Goal: Information Seeking & Learning: Check status

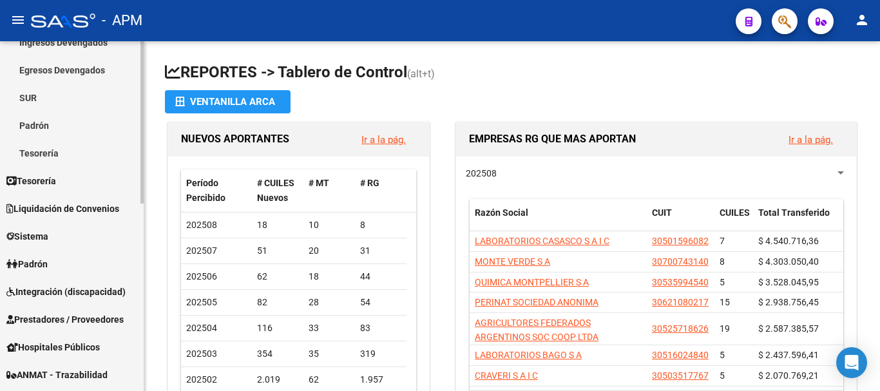
scroll to position [258, 0]
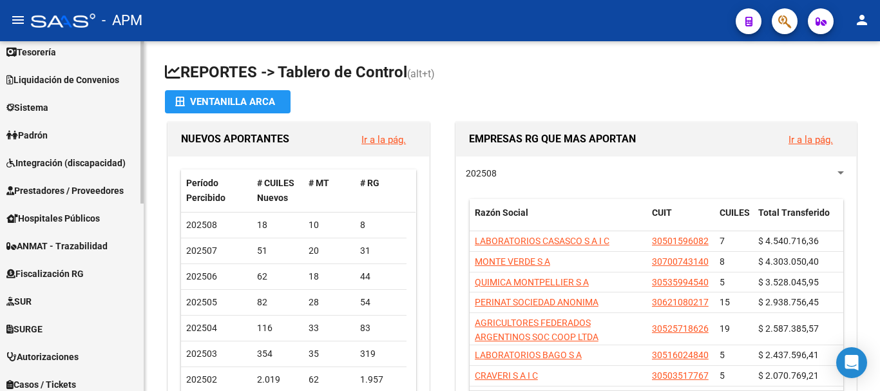
click at [92, 188] on span "Prestadores / Proveedores" at bounding box center [64, 191] width 117 height 14
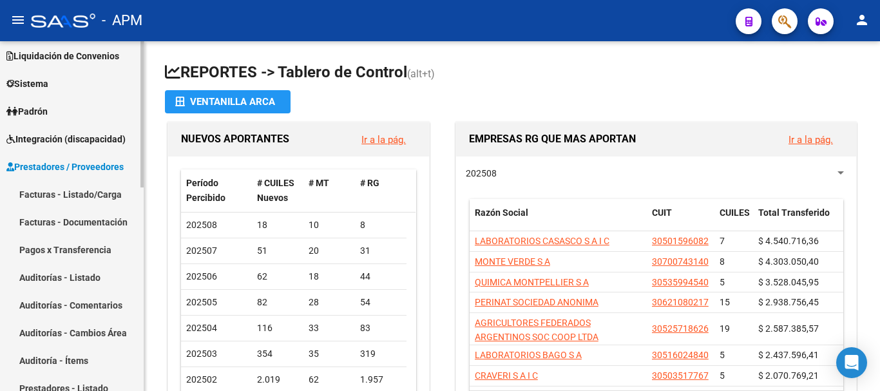
scroll to position [64, 0]
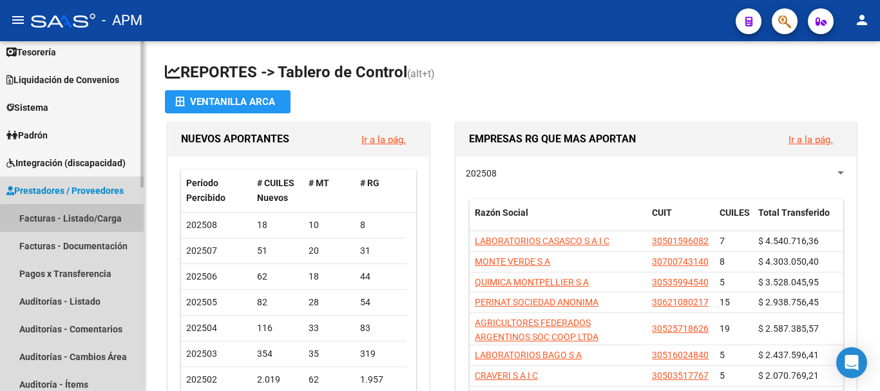
click at [82, 219] on link "Facturas - Listado/Carga" at bounding box center [72, 218] width 144 height 28
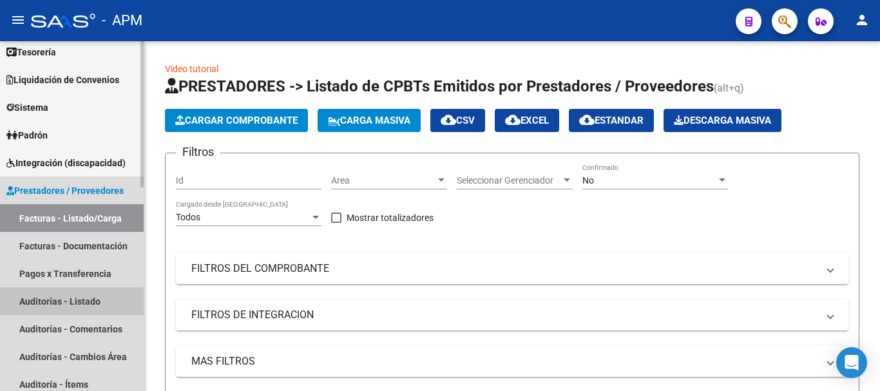
click at [75, 303] on link "Auditorías - Listado" at bounding box center [72, 301] width 144 height 28
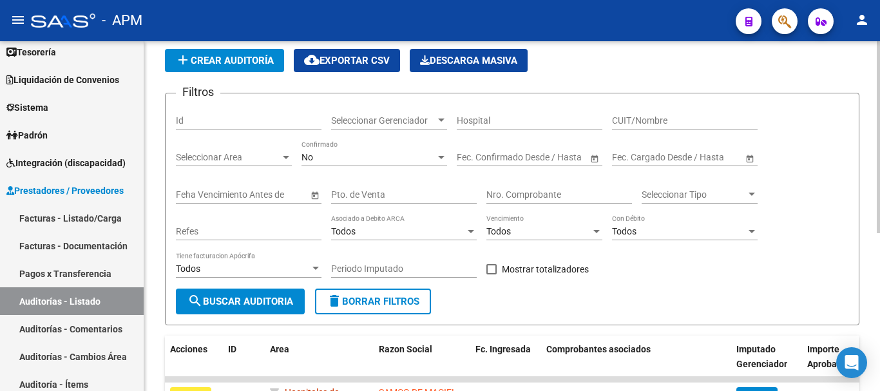
scroll to position [64, 0]
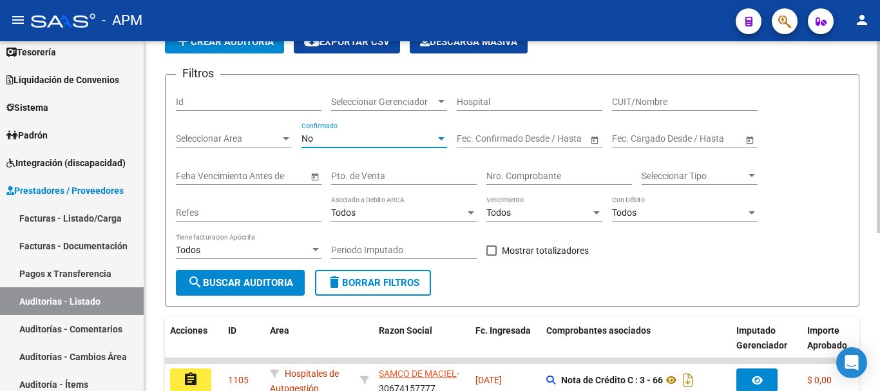
click at [433, 134] on div "No" at bounding box center [368, 138] width 134 height 11
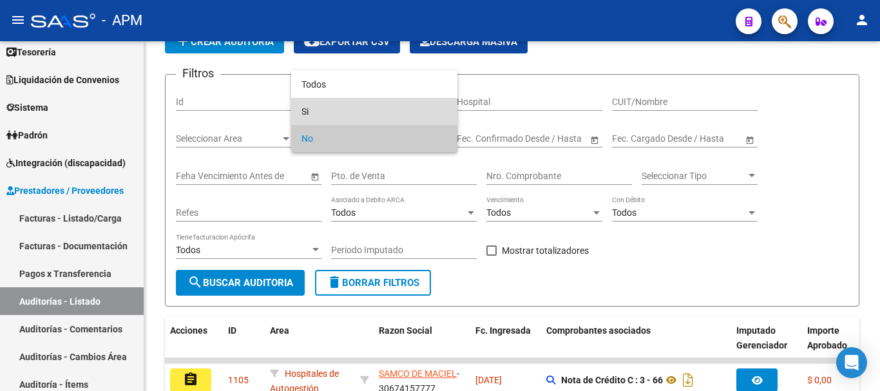
click at [367, 120] on span "Si" at bounding box center [374, 111] width 146 height 27
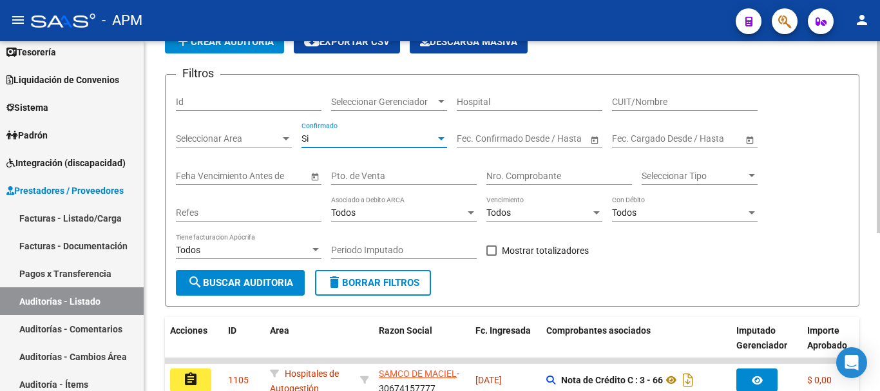
click at [373, 176] on input "Pto. de Venta" at bounding box center [404, 176] width 146 height 11
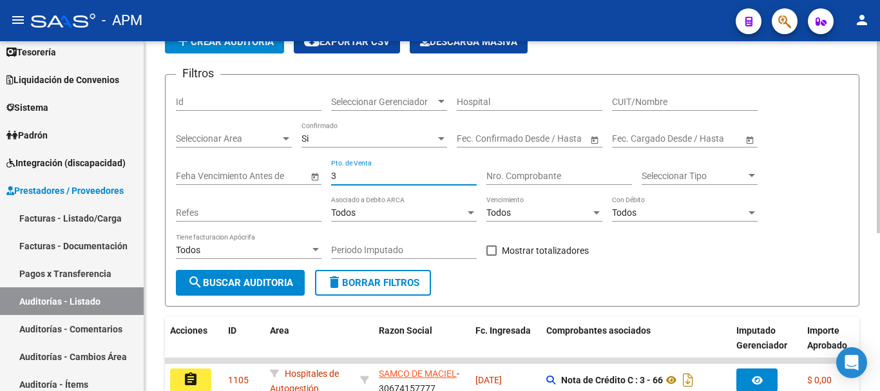
type input "3"
click at [503, 178] on input "Nro. Comprobante" at bounding box center [559, 176] width 146 height 11
click at [259, 283] on span "search Buscar Auditoria" at bounding box center [240, 283] width 106 height 12
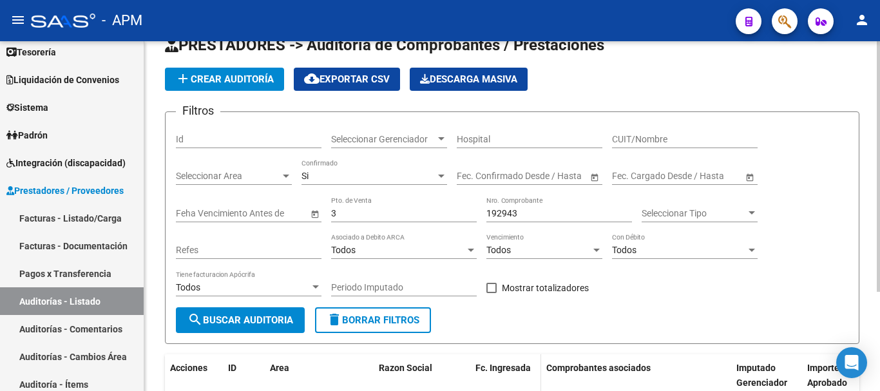
scroll to position [9, 0]
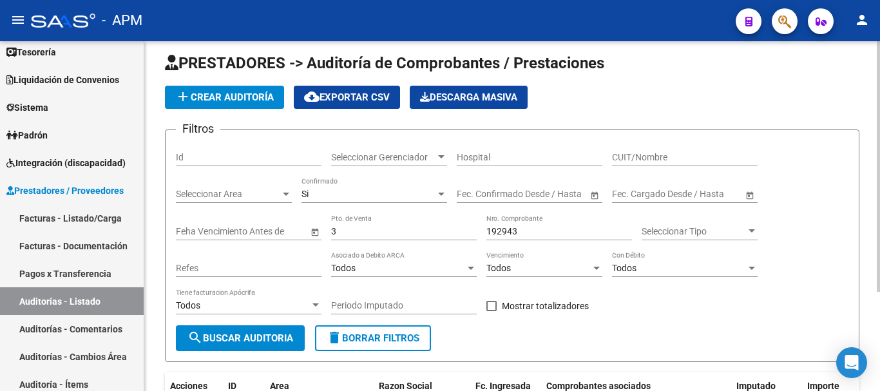
click at [525, 235] on input "192943" at bounding box center [559, 231] width 146 height 11
click at [269, 337] on span "search Buscar Auditoria" at bounding box center [240, 338] width 106 height 12
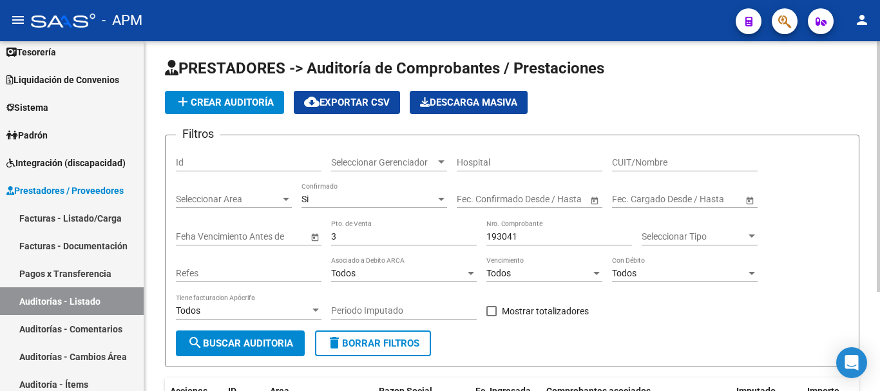
scroll to position [0, 0]
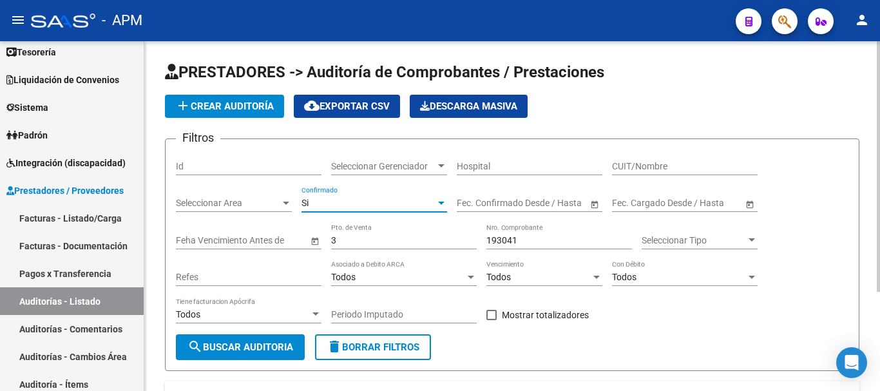
click at [437, 203] on div at bounding box center [441, 203] width 12 height 10
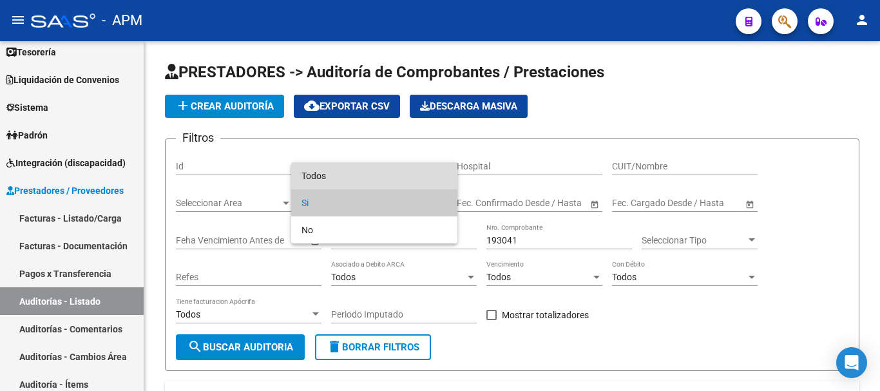
click at [424, 167] on span "Todos" at bounding box center [374, 175] width 146 height 27
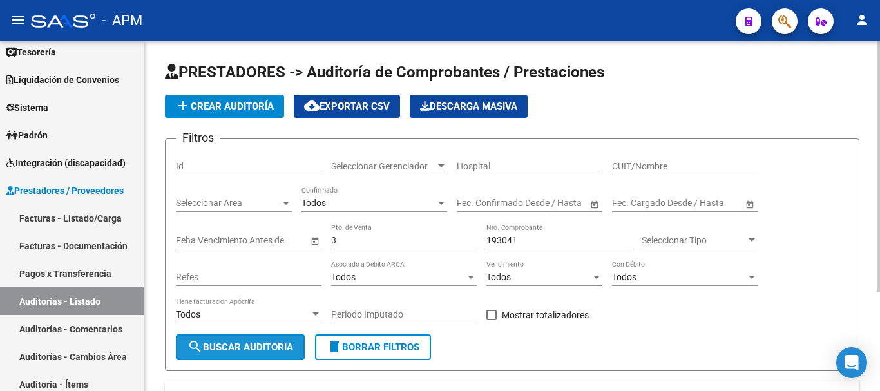
click at [285, 343] on span "search Buscar Auditoria" at bounding box center [240, 347] width 106 height 12
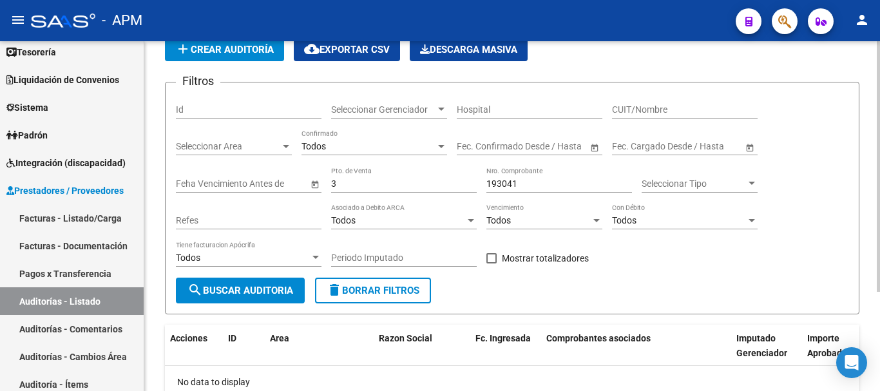
scroll to position [138, 0]
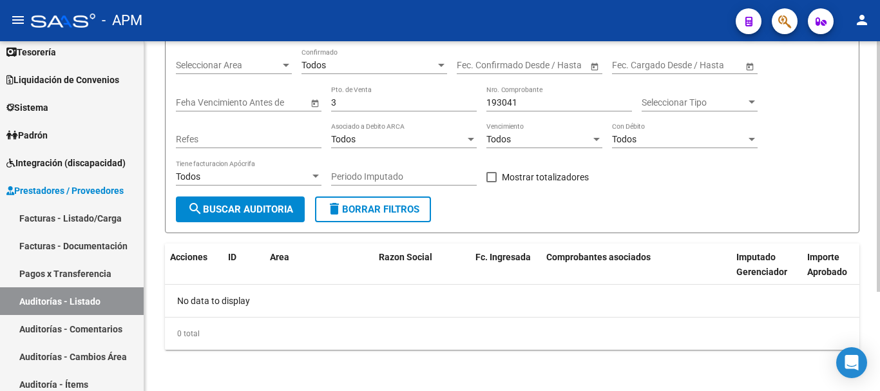
click at [528, 98] on input "193041" at bounding box center [559, 102] width 146 height 11
type input "193043"
click at [237, 212] on span "search Buscar Auditoria" at bounding box center [240, 209] width 106 height 12
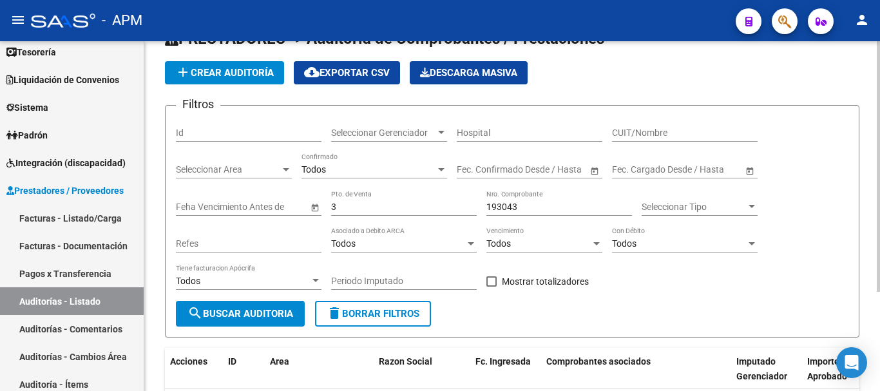
scroll to position [9, 0]
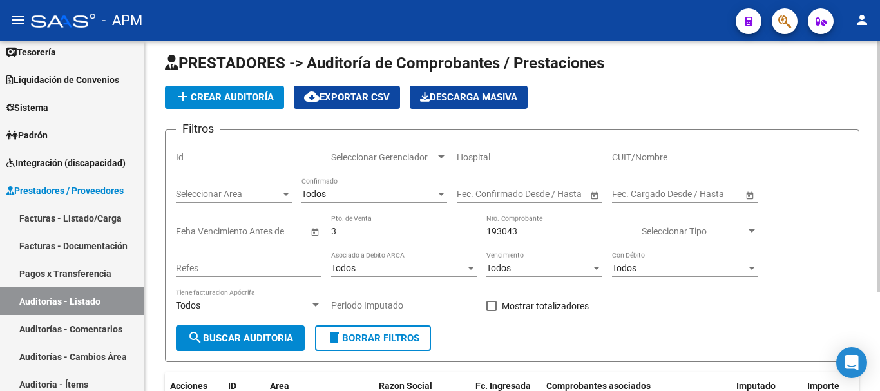
click at [401, 341] on span "delete Borrar Filtros" at bounding box center [372, 338] width 93 height 12
click at [647, 157] on input "CUIT/Nombre" at bounding box center [685, 157] width 146 height 11
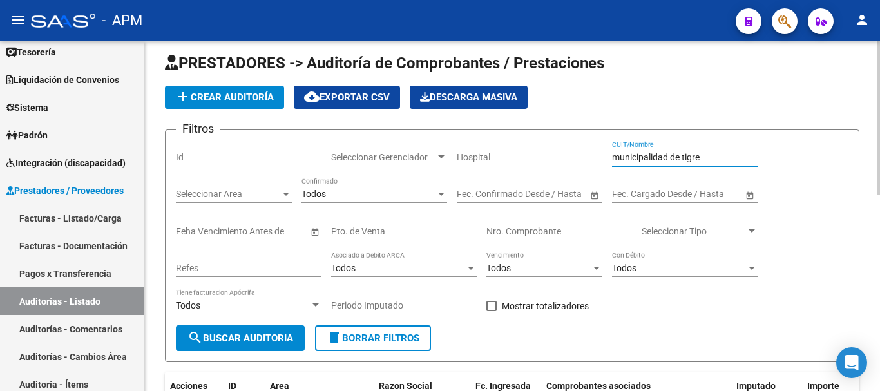
type input "municipalidad de tigre"
click at [267, 343] on span "search Buscar Auditoria" at bounding box center [240, 338] width 106 height 12
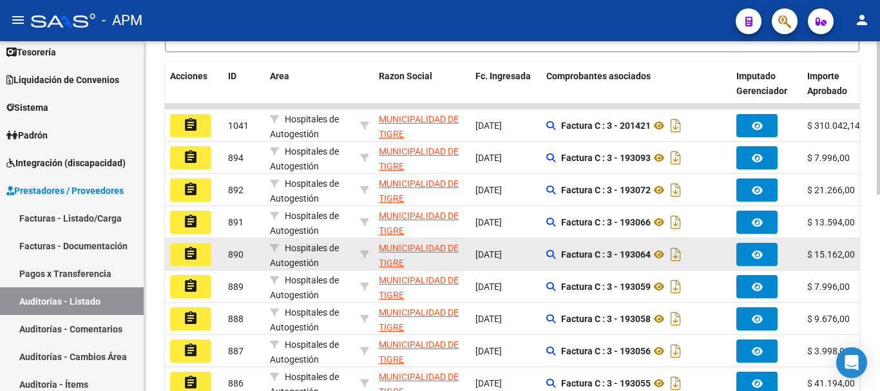
scroll to position [383, 0]
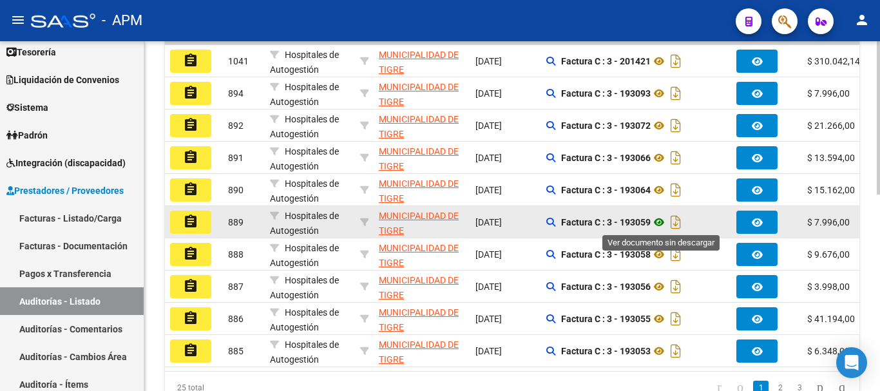
click at [660, 221] on icon at bounding box center [658, 221] width 17 height 15
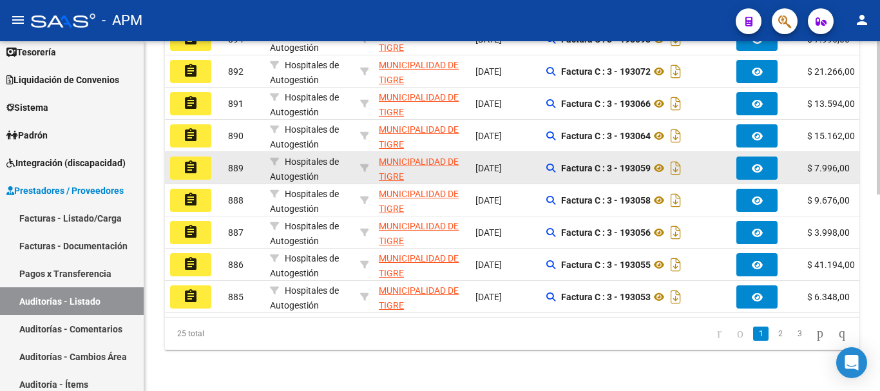
scroll to position [447, 0]
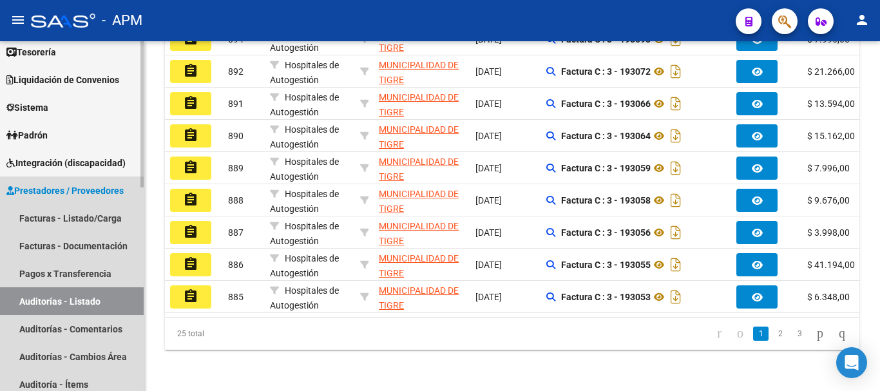
click at [89, 303] on link "Auditorías - Listado" at bounding box center [72, 301] width 144 height 28
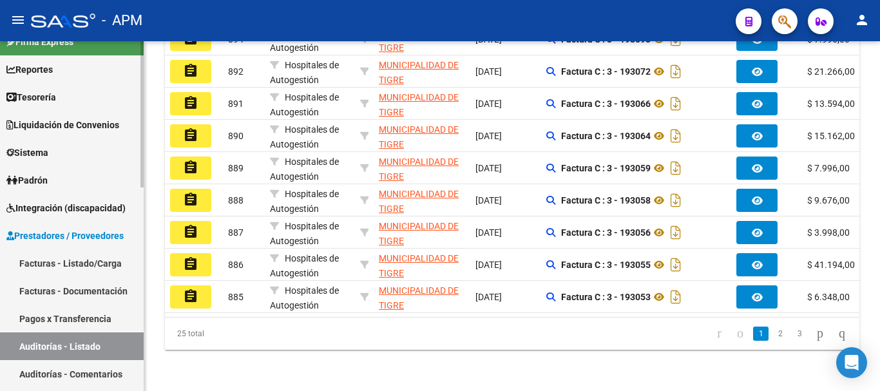
scroll to position [0, 0]
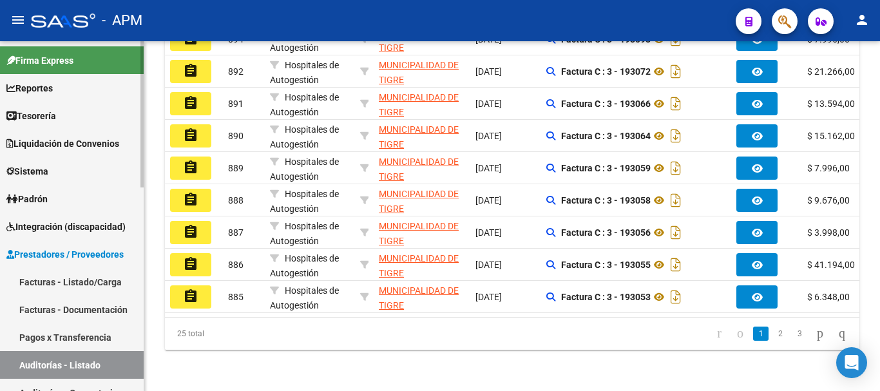
click at [53, 88] on span "Reportes" at bounding box center [29, 88] width 46 height 14
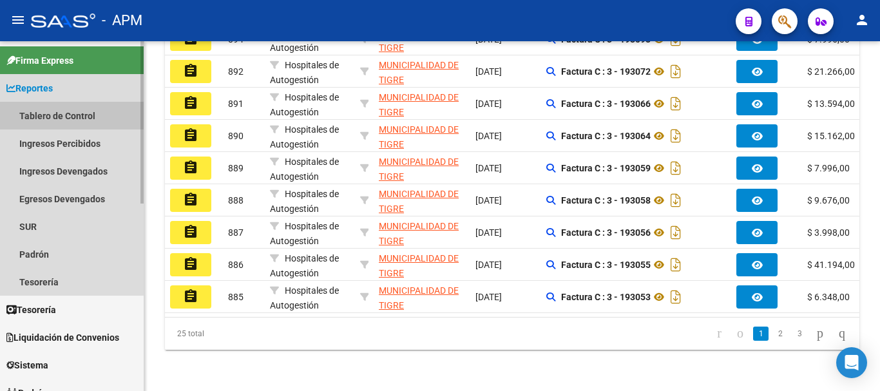
click at [70, 121] on link "Tablero de Control" at bounding box center [72, 116] width 144 height 28
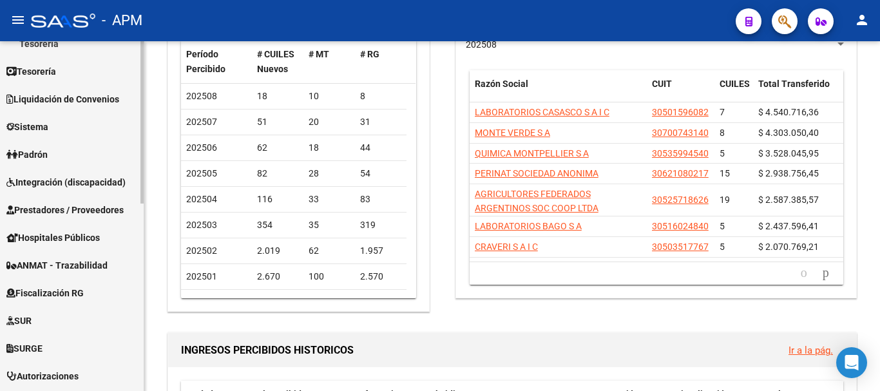
scroll to position [258, 0]
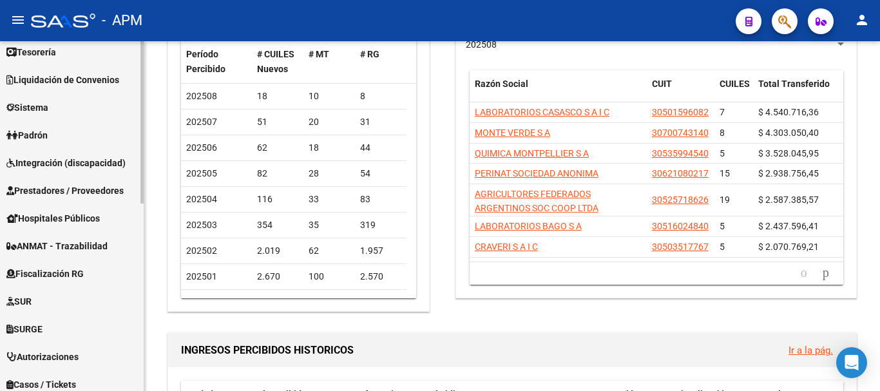
click at [55, 132] on link "Padrón" at bounding box center [72, 135] width 144 height 28
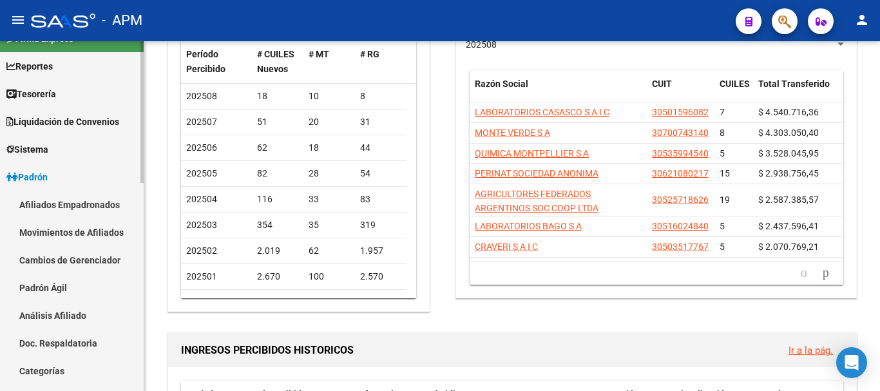
scroll to position [0, 0]
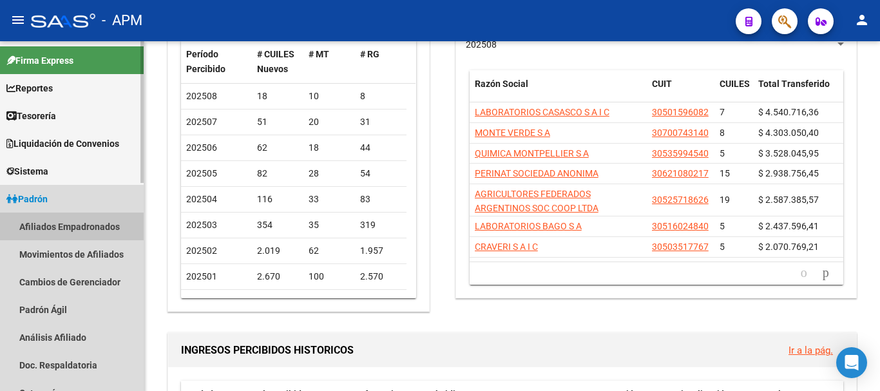
click at [78, 224] on link "Afiliados Empadronados" at bounding box center [72, 226] width 144 height 28
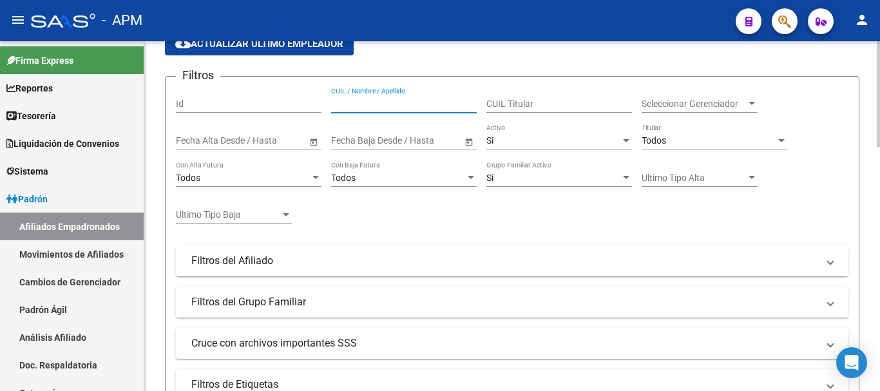
paste input "23998306"
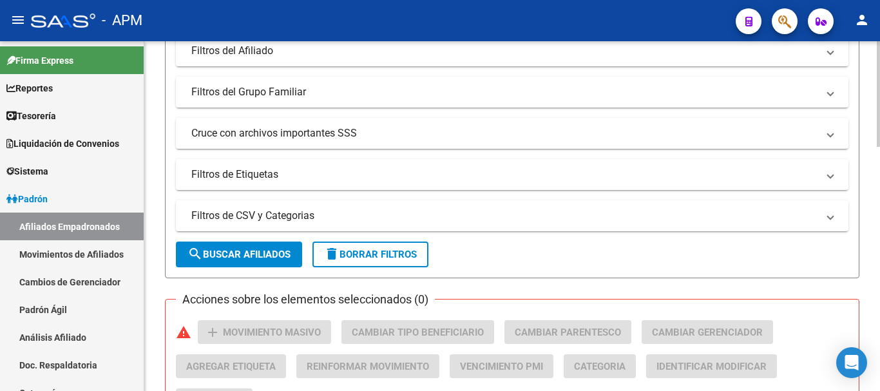
scroll to position [386, 0]
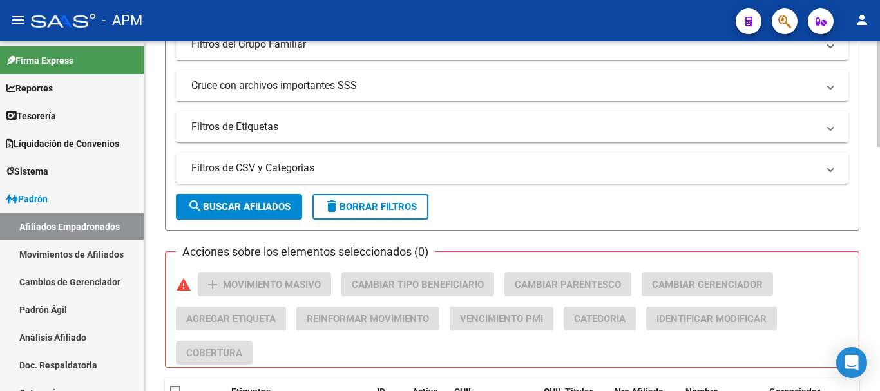
type input "23998306"
click at [279, 204] on span "search Buscar Afiliados" at bounding box center [238, 207] width 103 height 12
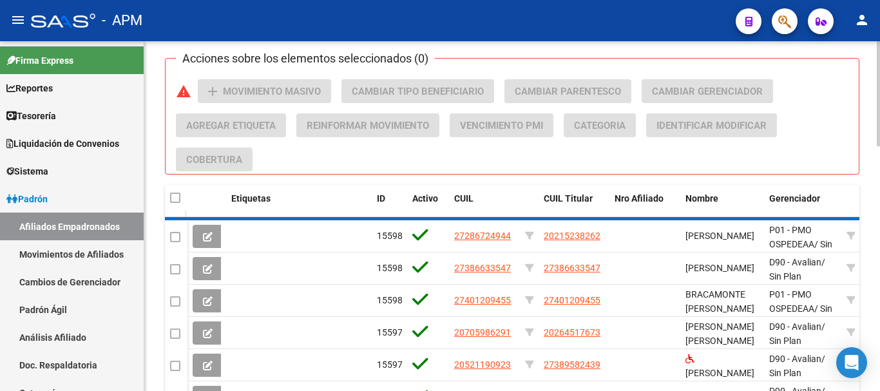
scroll to position [522, 0]
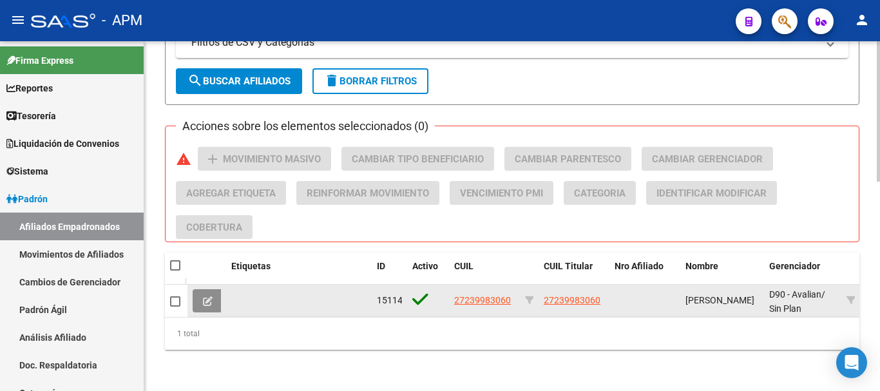
click at [211, 296] on icon at bounding box center [208, 301] width 10 height 10
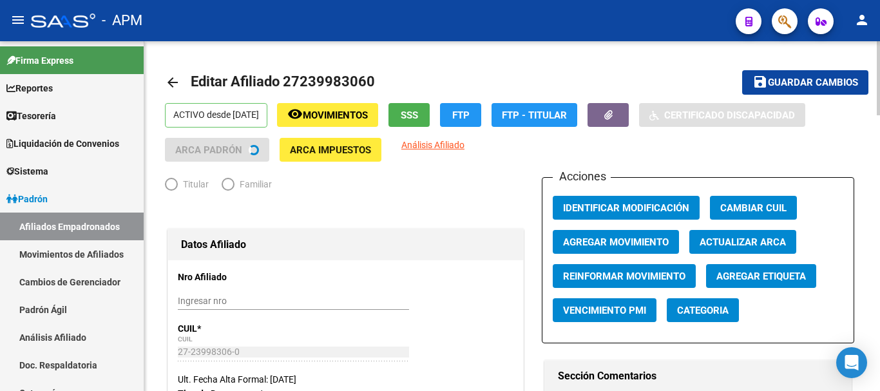
radio input "true"
type input "33-71450890-9"
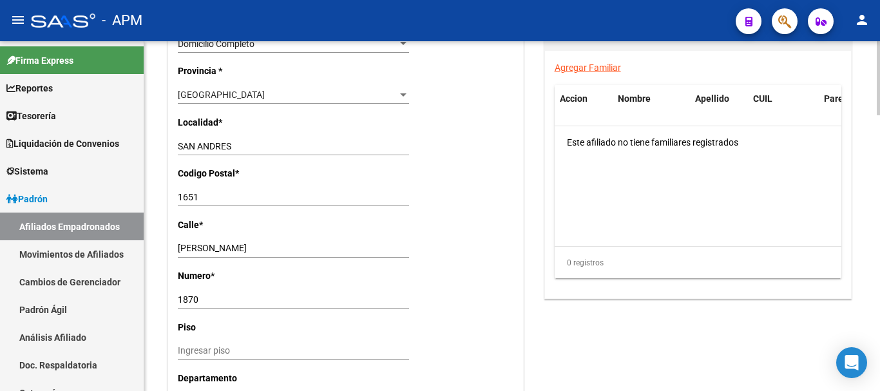
scroll to position [1308, 0]
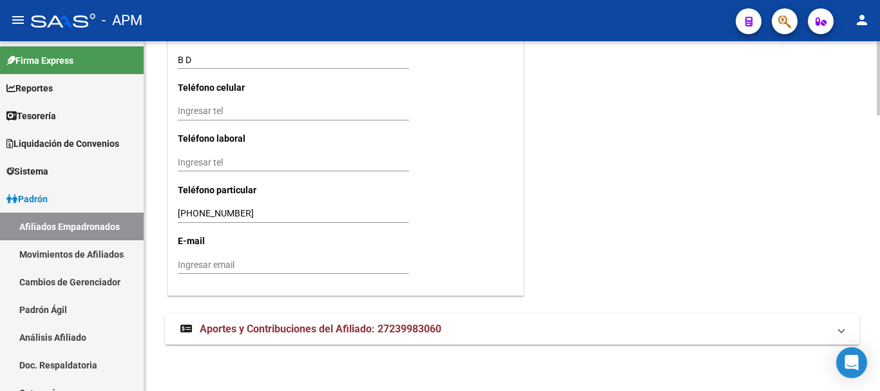
click at [514, 331] on mat-panel-title "Aportes y Contribuciones del Afiliado: 27239983060" at bounding box center [504, 329] width 648 height 14
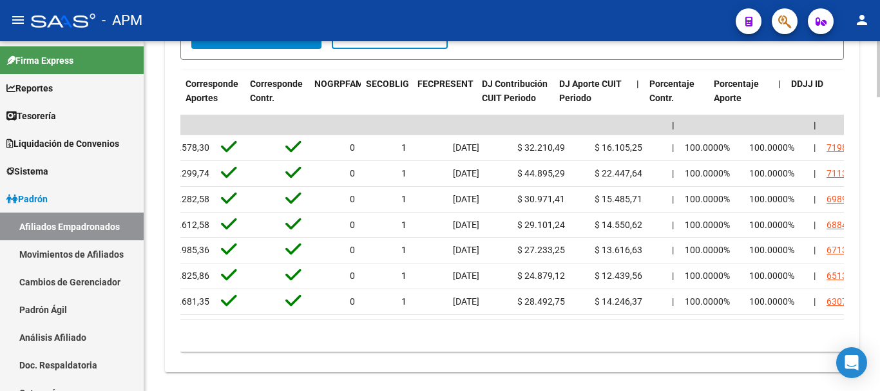
scroll to position [0, 2067]
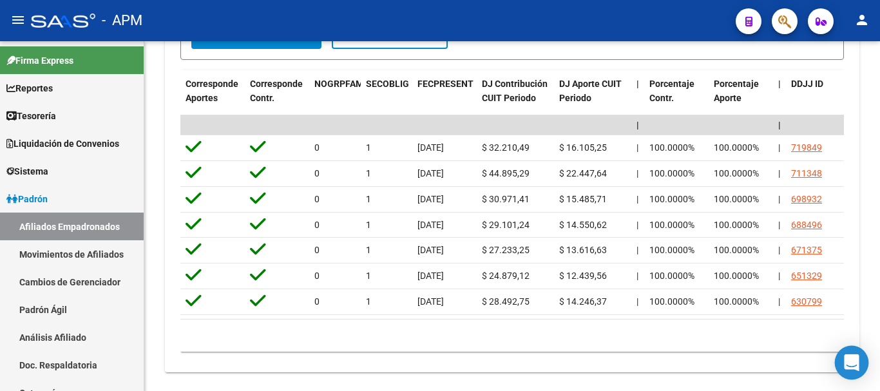
click at [858, 370] on div "Open Intercom Messenger" at bounding box center [851, 363] width 34 height 34
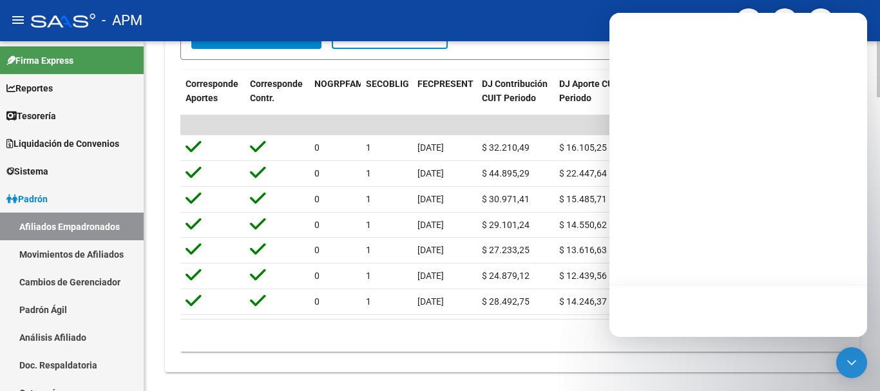
drag, startPoint x: 847, startPoint y: 370, endPoint x: 764, endPoint y: 368, distance: 82.4
click at [764, 368] on body "menu - APM person Firma Express Reportes Tablero de Control Ingresos Percibidos…" at bounding box center [440, 195] width 880 height 391
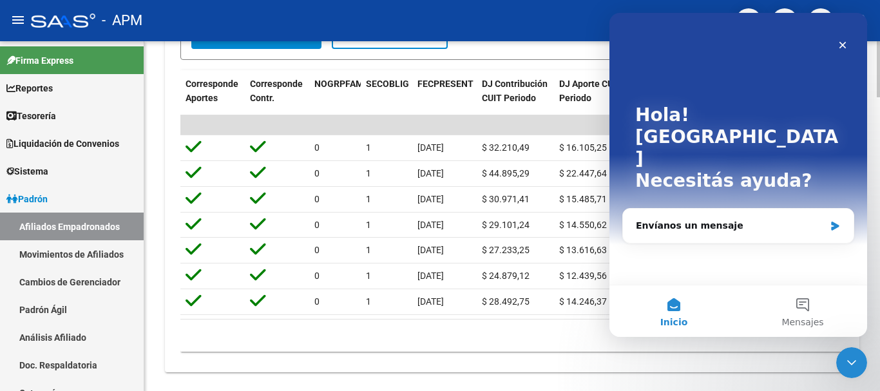
scroll to position [0, 0]
click at [598, 352] on div "10 total 1" at bounding box center [511, 335] width 663 height 32
click at [844, 43] on icon "Cerrar" at bounding box center [842, 45] width 7 height 7
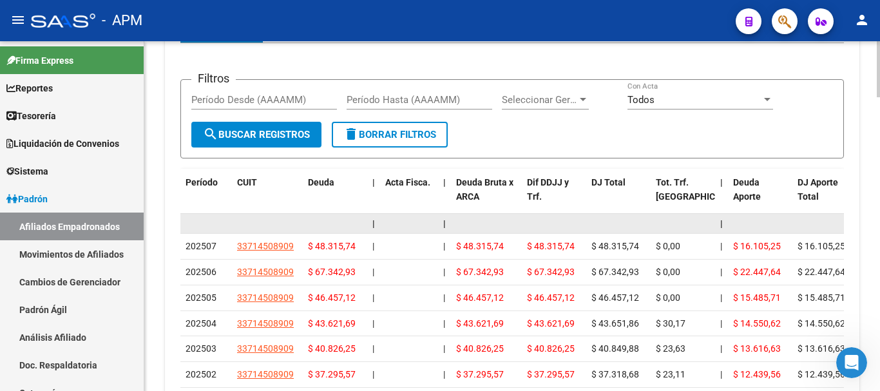
scroll to position [1664, 0]
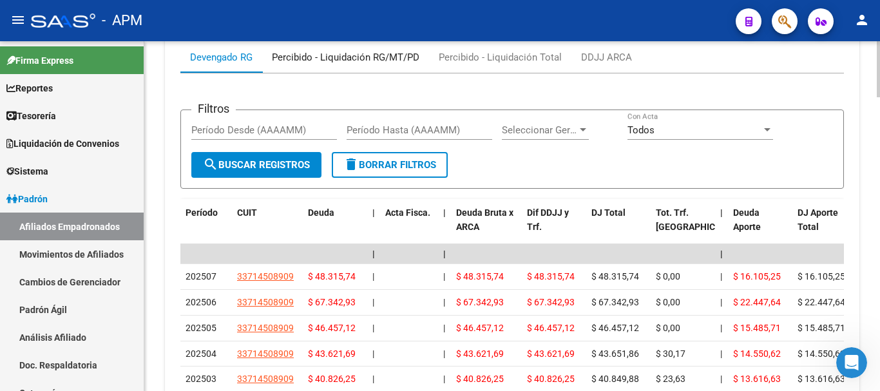
click at [341, 57] on div "Percibido - Liquidación RG/MT/PD" at bounding box center [345, 57] width 147 height 14
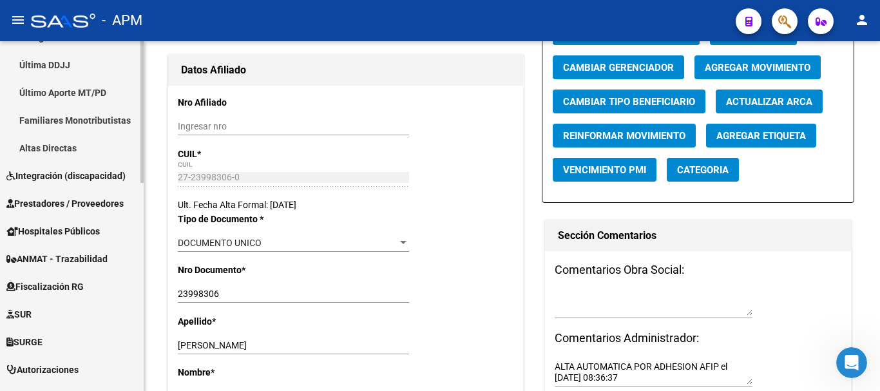
scroll to position [386, 0]
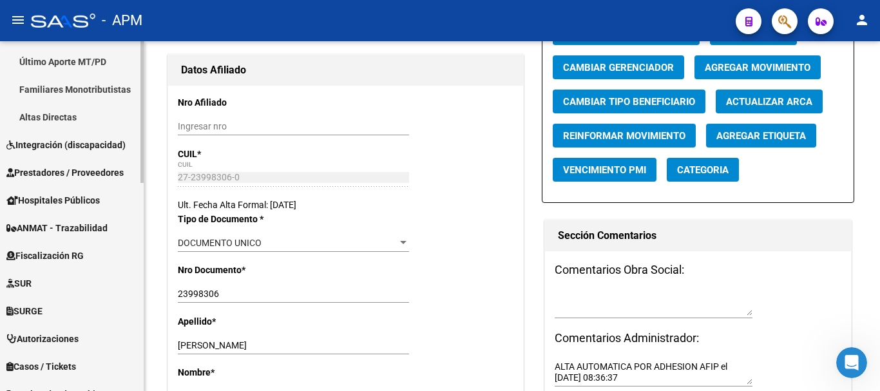
click at [97, 171] on span "Prestadores / Proveedores" at bounding box center [64, 172] width 117 height 14
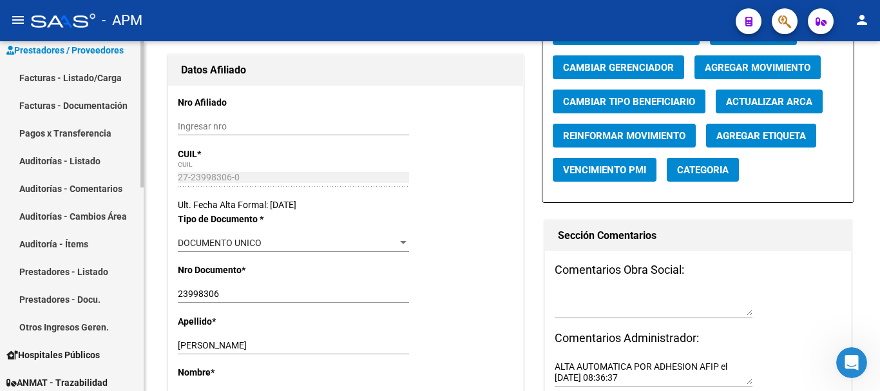
scroll to position [193, 0]
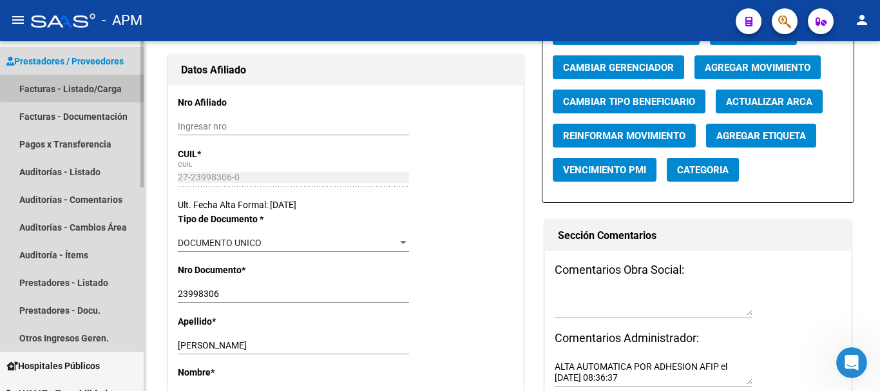
click at [108, 84] on link "Facturas - Listado/Carga" at bounding box center [72, 89] width 144 height 28
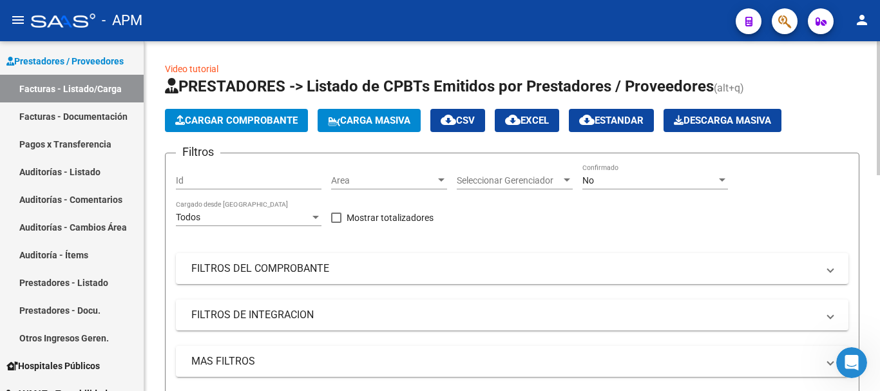
click at [650, 180] on div "No" at bounding box center [649, 180] width 134 height 11
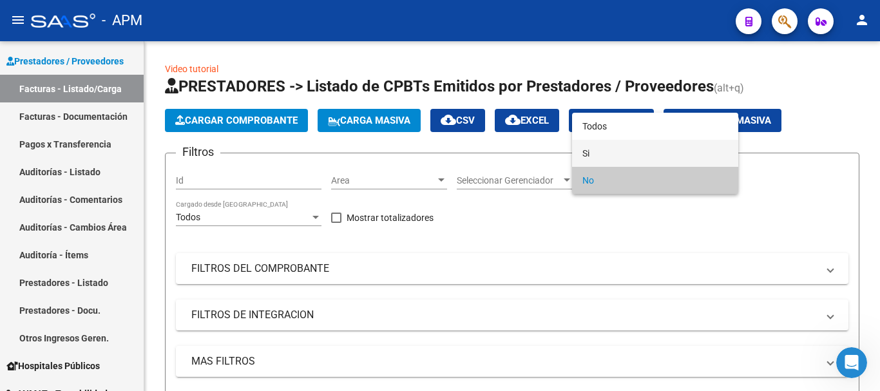
click at [645, 160] on span "Si" at bounding box center [655, 153] width 146 height 27
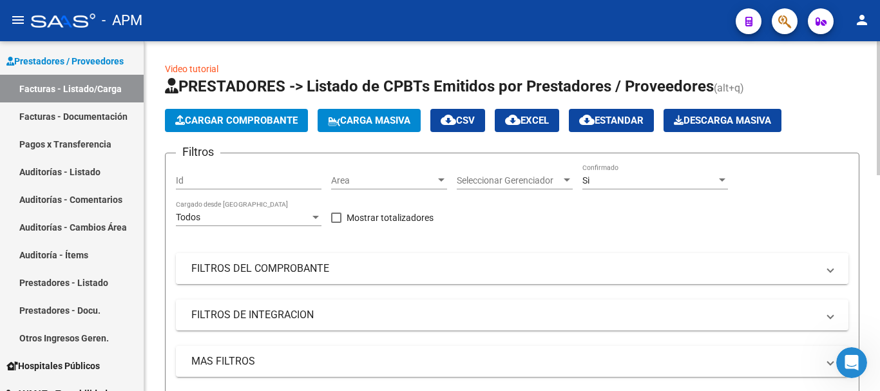
click at [551, 259] on mat-expansion-panel-header "FILTROS DEL COMPROBANTE" at bounding box center [512, 268] width 672 height 31
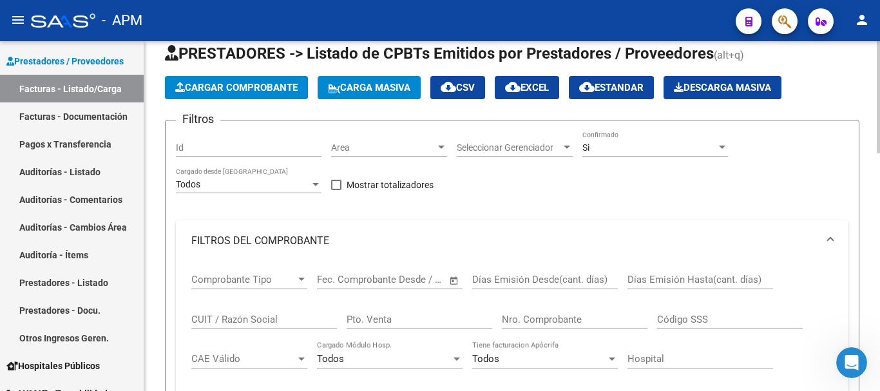
scroll to position [64, 0]
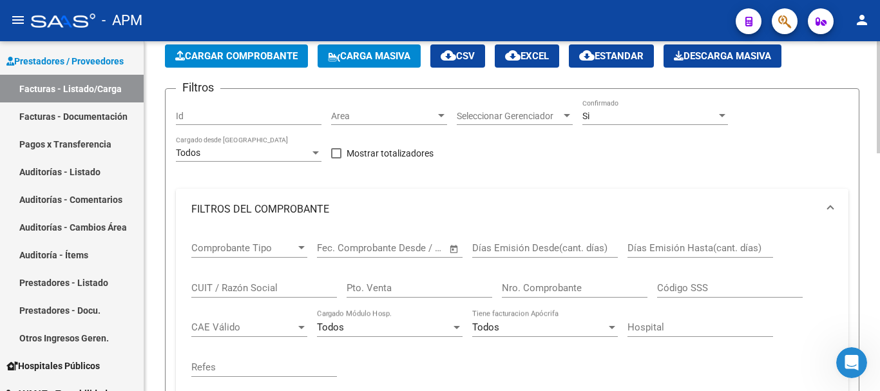
click at [249, 292] on input "CUIT / Razón Social" at bounding box center [264, 288] width 146 height 12
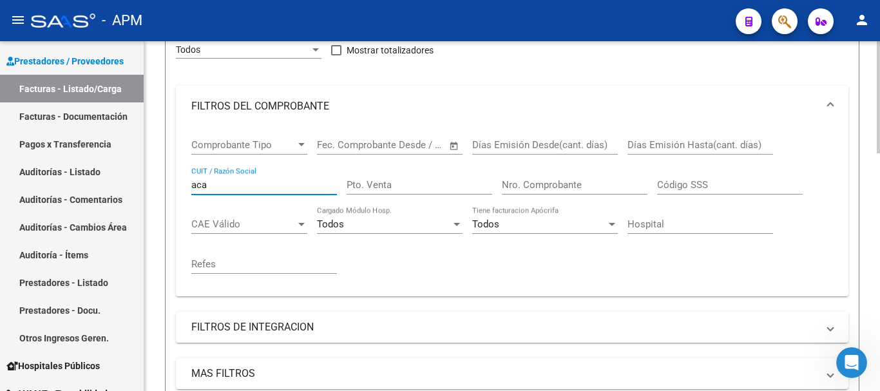
scroll to position [451, 0]
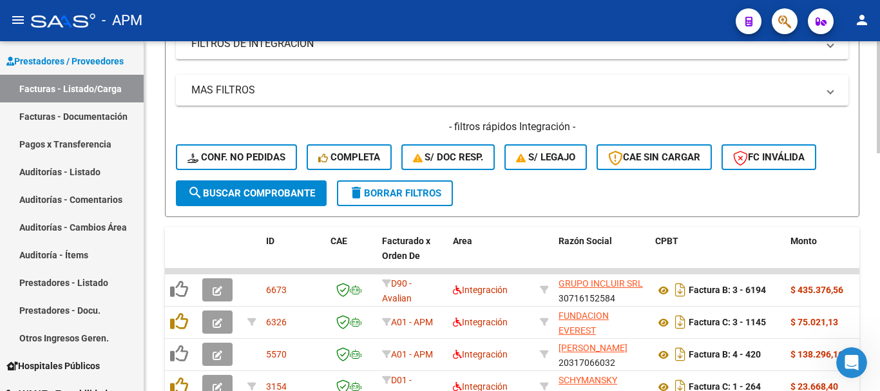
type input "aca"
click at [285, 186] on button "search Buscar Comprobante" at bounding box center [251, 193] width 151 height 26
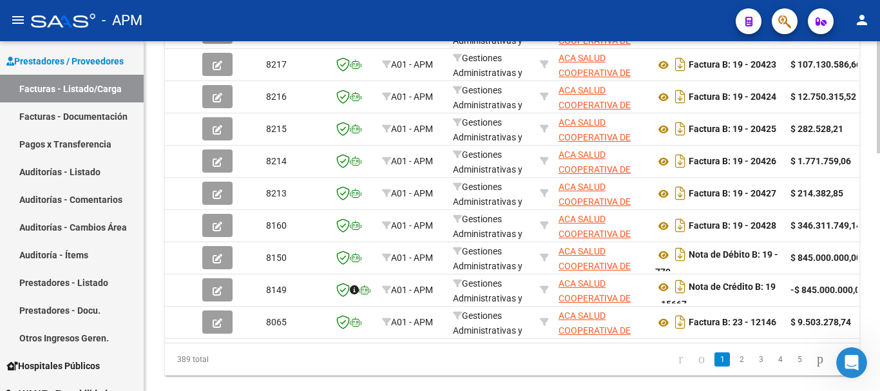
scroll to position [744, 0]
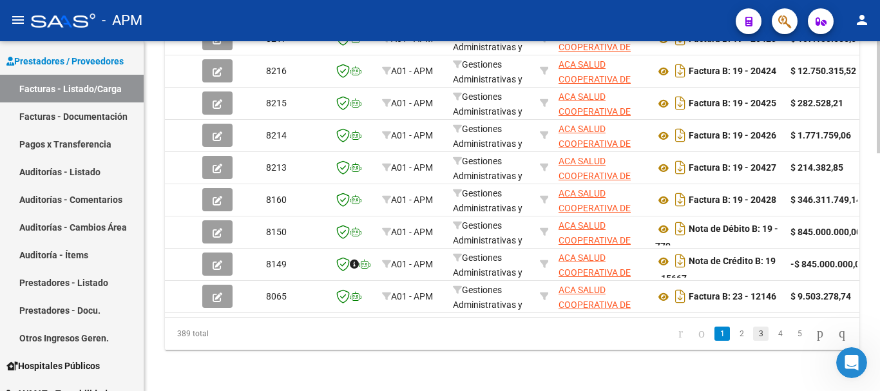
click at [753, 337] on link "3" at bounding box center [760, 333] width 15 height 14
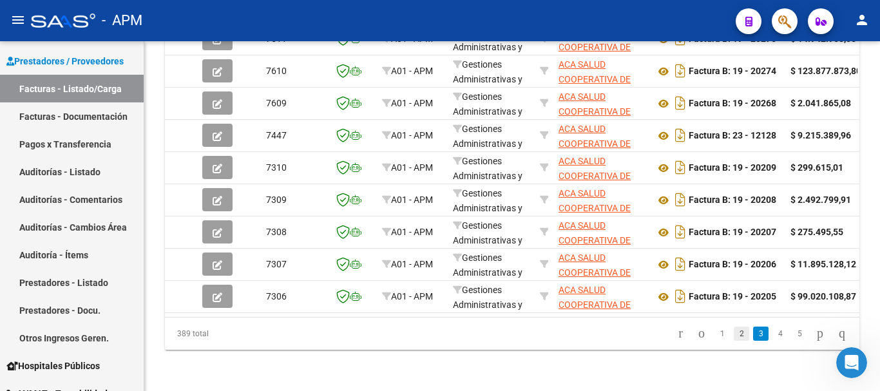
click at [733, 332] on link "2" at bounding box center [740, 333] width 15 height 14
click at [753, 332] on link "3" at bounding box center [760, 333] width 15 height 14
click at [772, 332] on link "4" at bounding box center [779, 333] width 15 height 14
click at [791, 339] on link "6" at bounding box center [798, 333] width 15 height 14
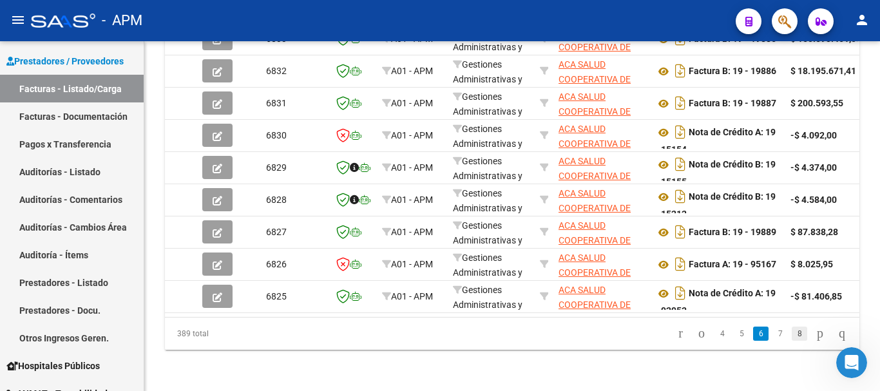
click at [791, 333] on link "8" at bounding box center [798, 333] width 15 height 14
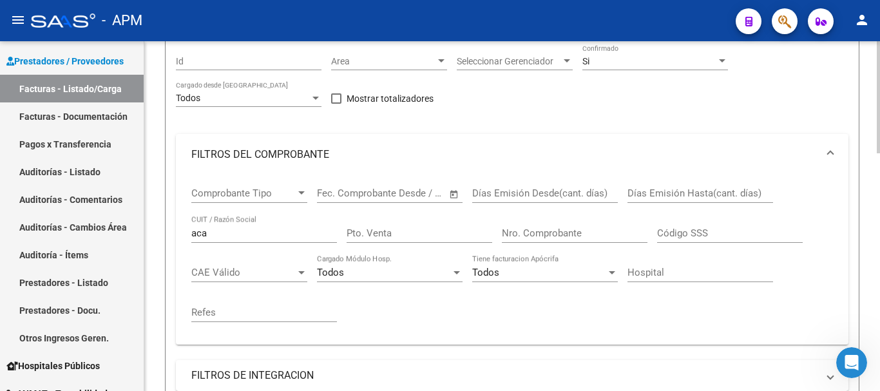
scroll to position [100, 0]
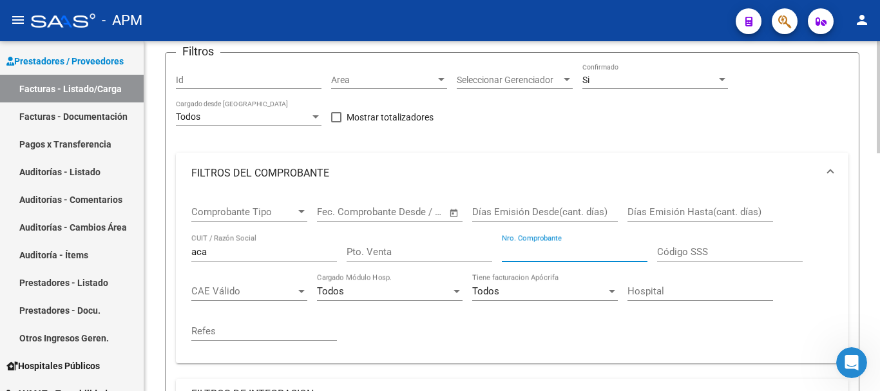
click at [511, 256] on input "Nro. Comprobante" at bounding box center [575, 252] width 146 height 12
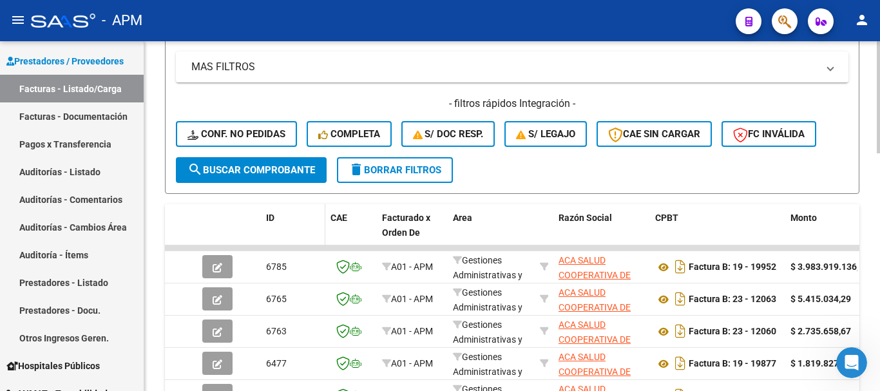
scroll to position [487, 0]
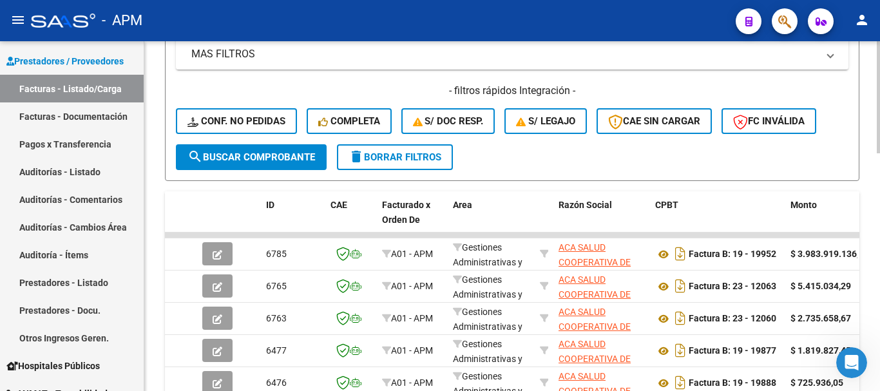
click at [308, 160] on span "search Buscar Comprobante" at bounding box center [250, 157] width 127 height 12
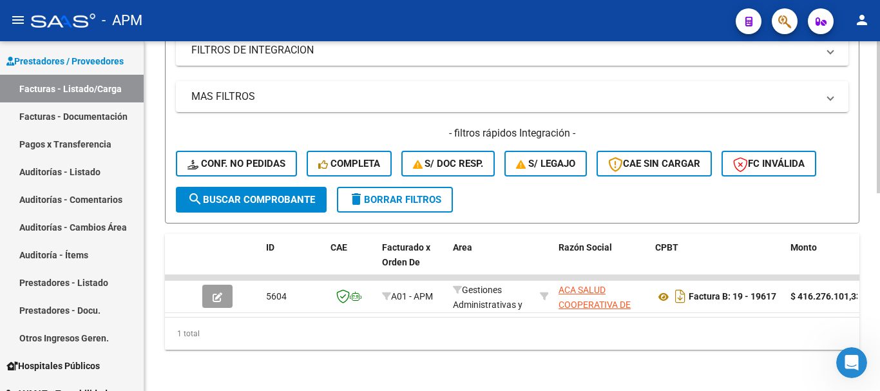
scroll to position [455, 0]
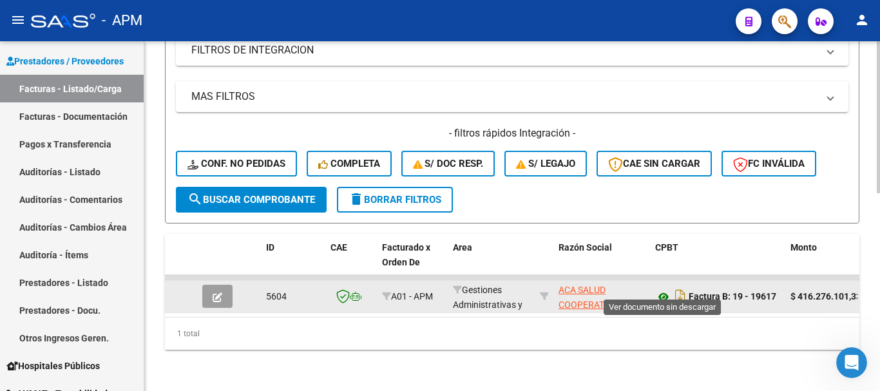
click at [664, 289] on icon at bounding box center [663, 296] width 17 height 15
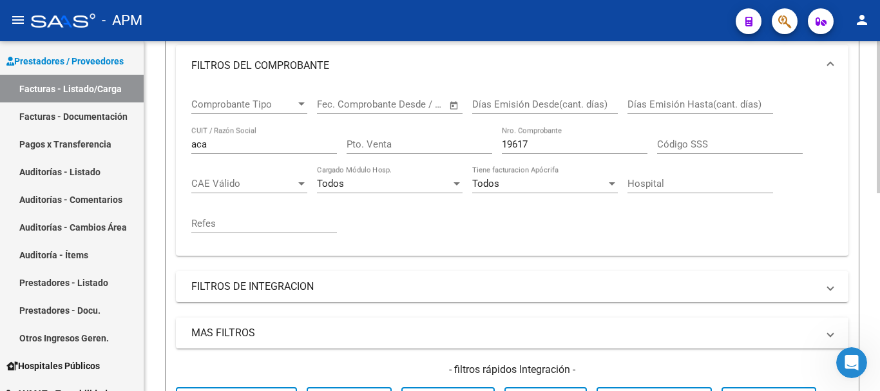
scroll to position [197, 0]
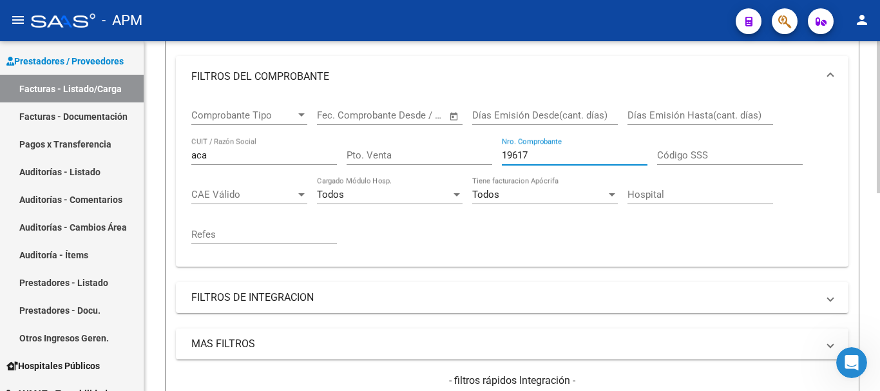
click at [545, 154] on input "19617" at bounding box center [575, 155] width 146 height 12
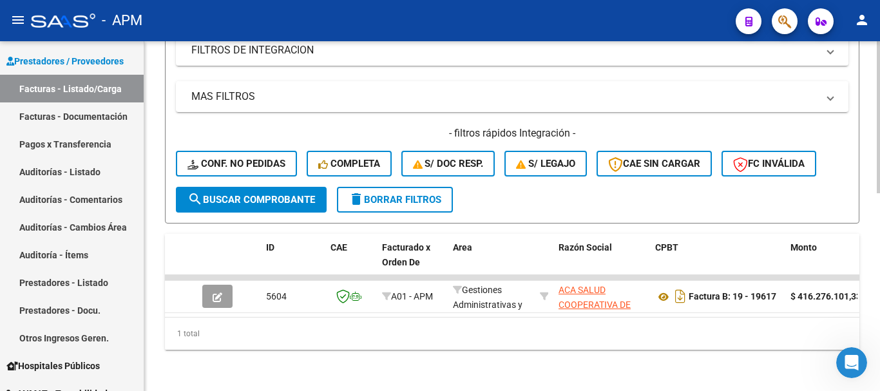
click at [271, 194] on span "search Buscar Comprobante" at bounding box center [250, 200] width 127 height 12
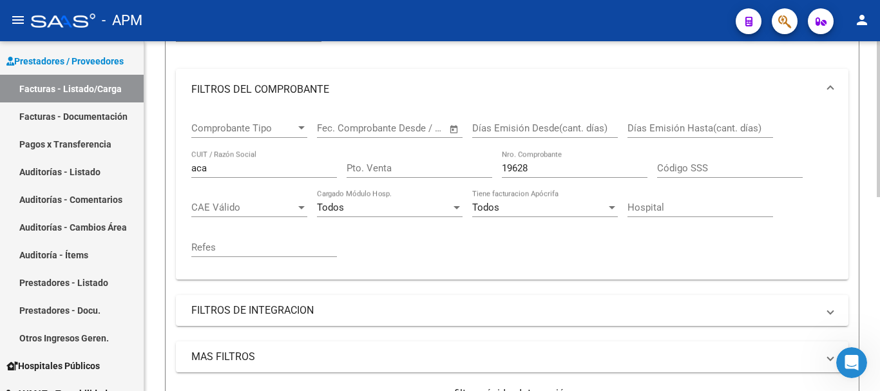
scroll to position [177, 0]
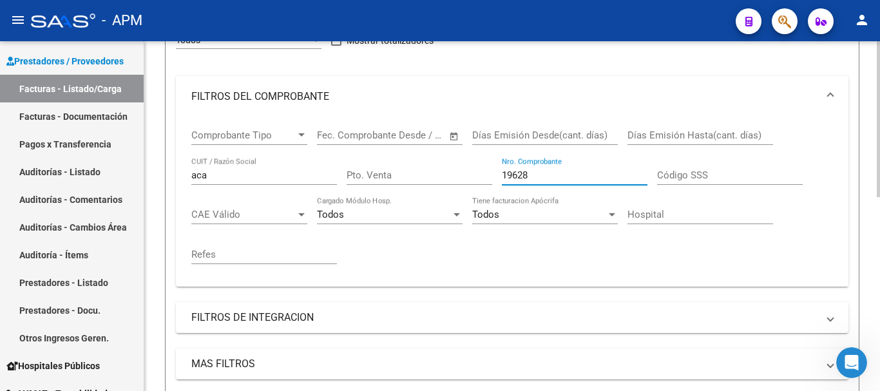
click at [542, 171] on input "19628" at bounding box center [575, 175] width 146 height 12
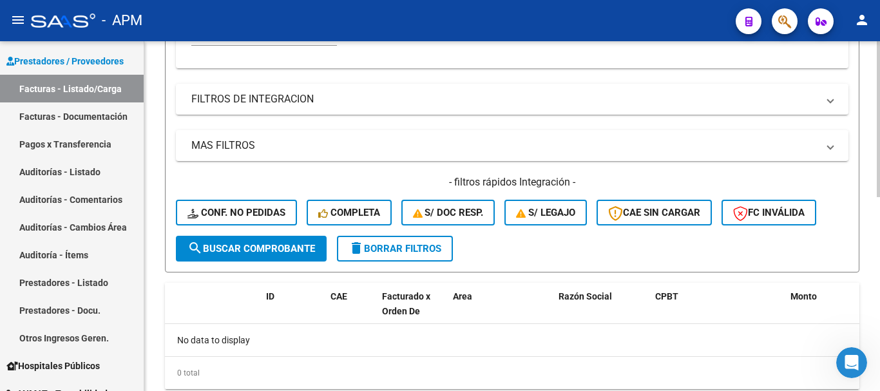
scroll to position [435, 0]
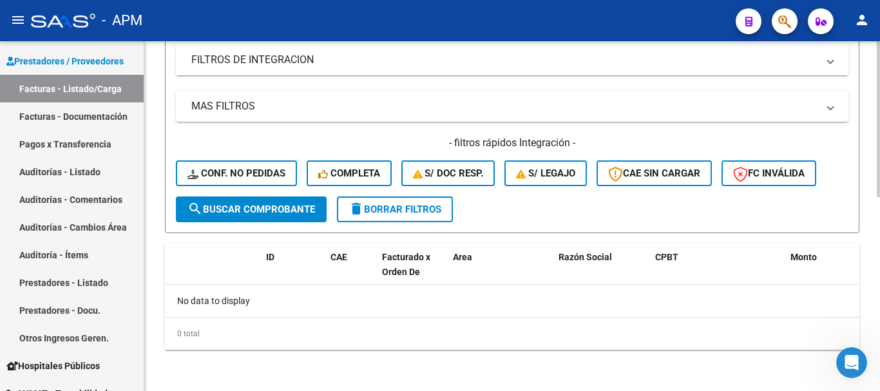
click at [223, 218] on button "search Buscar Comprobante" at bounding box center [251, 209] width 151 height 26
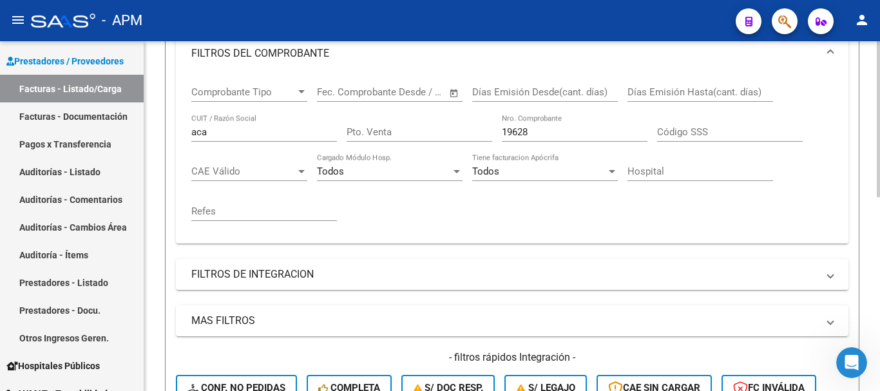
scroll to position [177, 0]
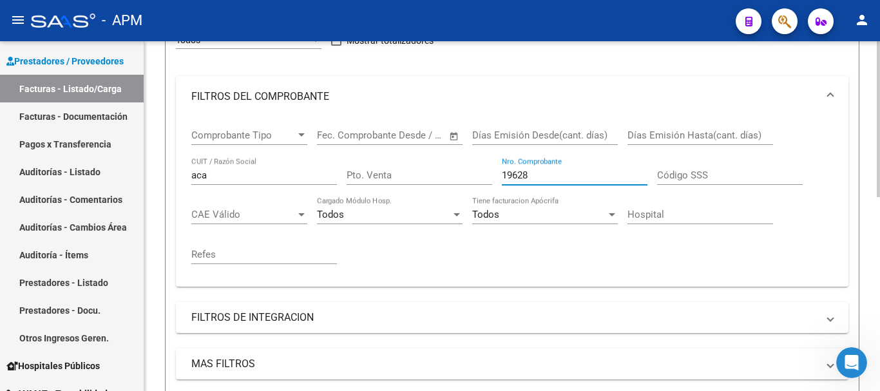
click at [538, 178] on input "19628" at bounding box center [575, 175] width 146 height 12
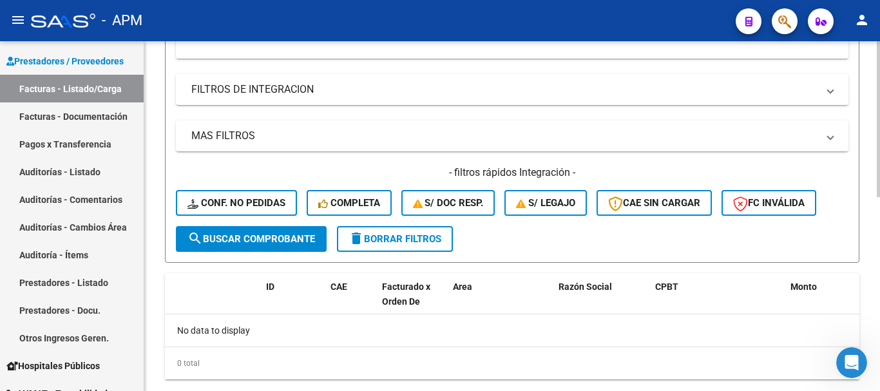
scroll to position [435, 0]
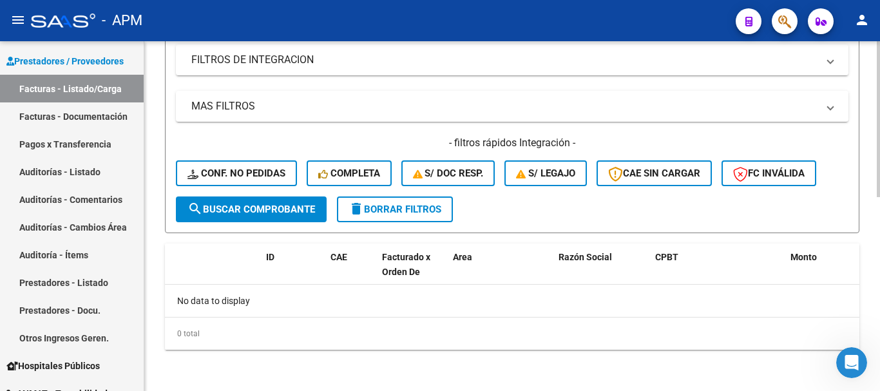
type input "19630"
click at [297, 205] on span "search Buscar Comprobante" at bounding box center [250, 209] width 127 height 12
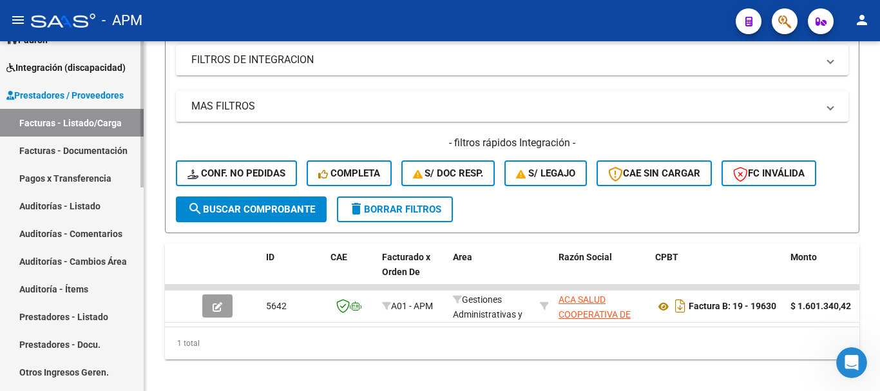
scroll to position [64, 0]
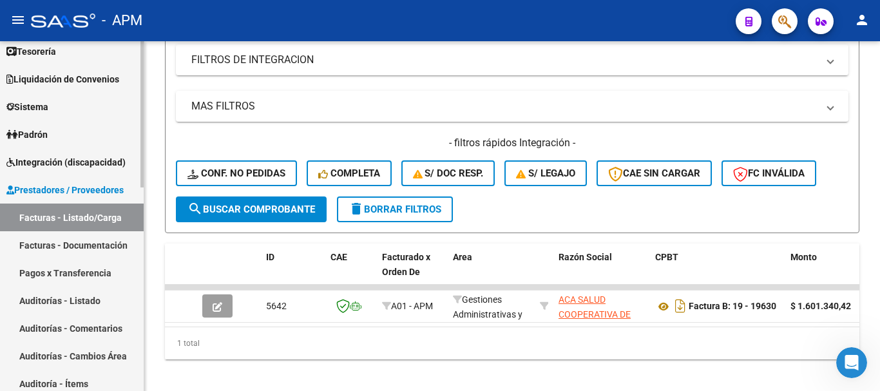
click at [84, 165] on span "Integración (discapacidad)" at bounding box center [65, 162] width 119 height 14
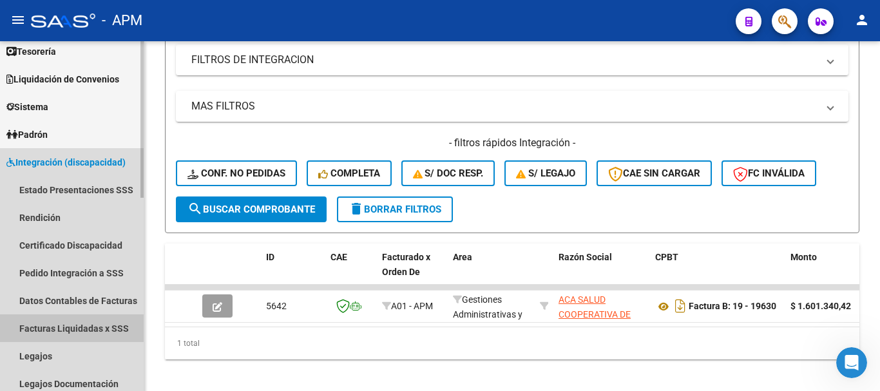
click at [90, 329] on link "Facturas Liquidadas x SSS" at bounding box center [72, 328] width 144 height 28
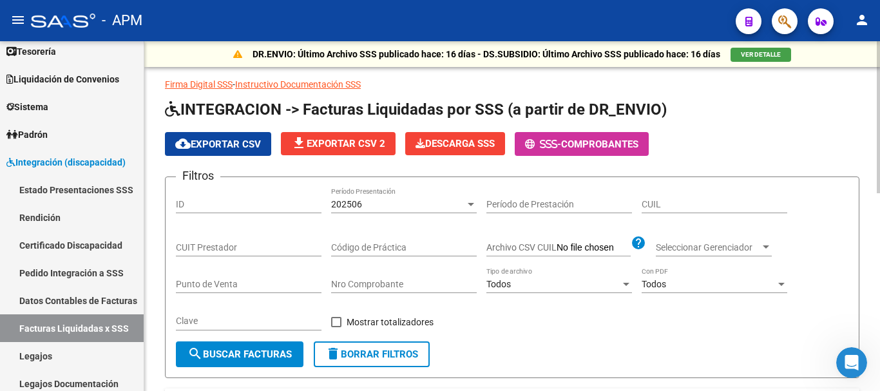
click at [367, 283] on input "Nro Comprobante" at bounding box center [404, 284] width 146 height 11
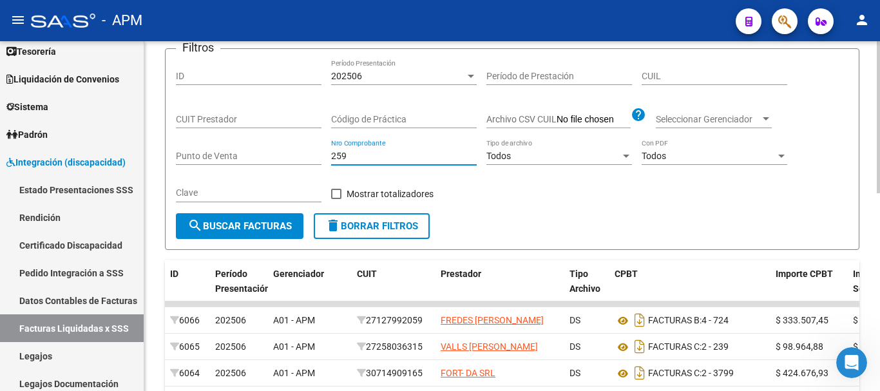
scroll to position [129, 0]
type input "259"
click at [277, 223] on span "search Buscar Facturas" at bounding box center [239, 226] width 104 height 12
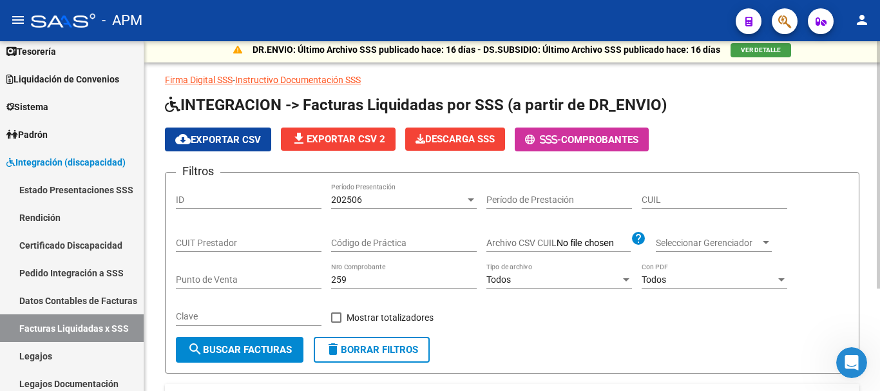
scroll to position [0, 0]
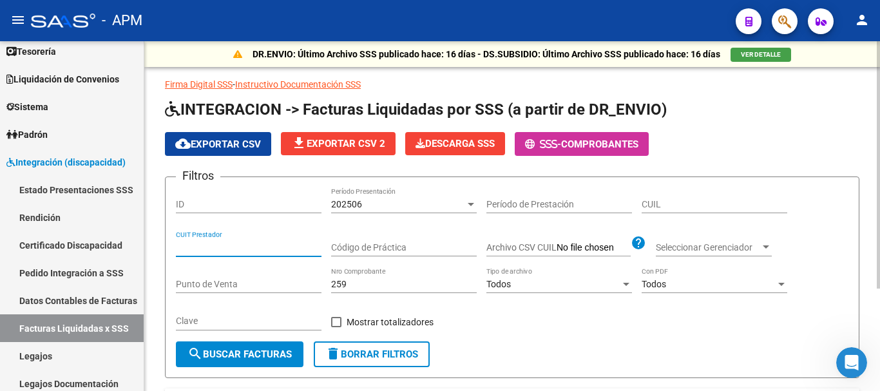
paste input "23-23667593-9"
type input "23-23667593-9"
click at [370, 287] on input "259" at bounding box center [404, 284] width 146 height 11
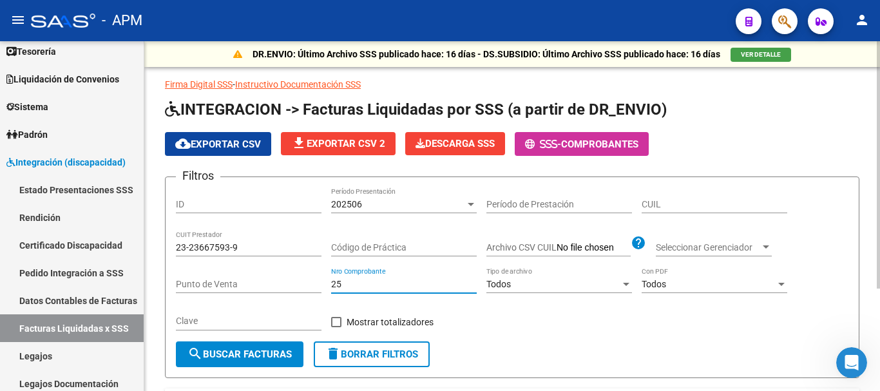
type input "2"
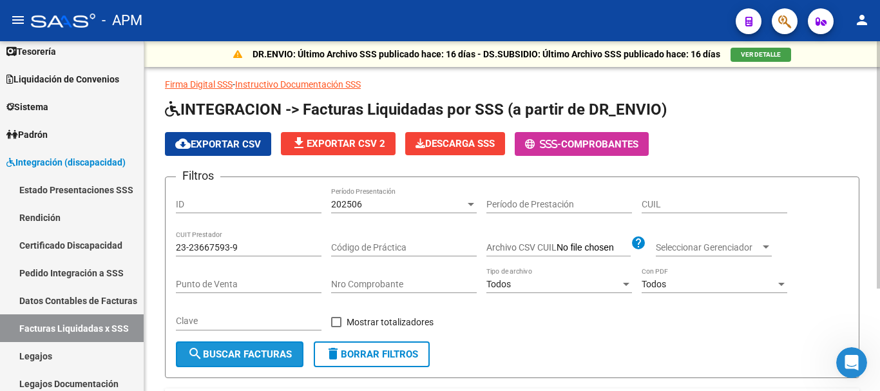
click at [261, 348] on button "search Buscar Facturas" at bounding box center [239, 354] width 127 height 26
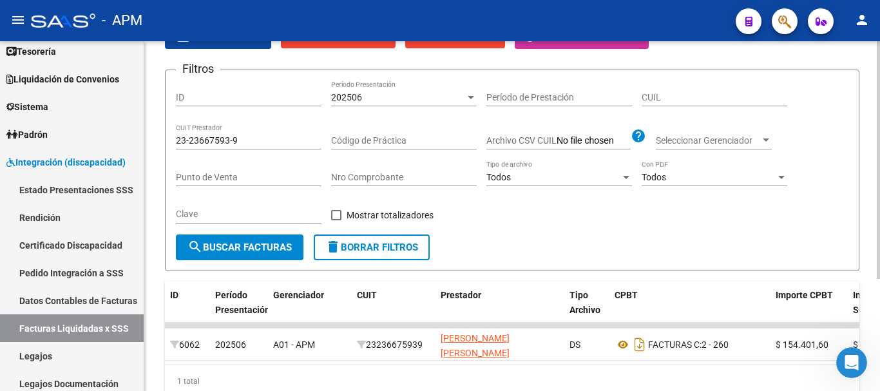
scroll to position [165, 0]
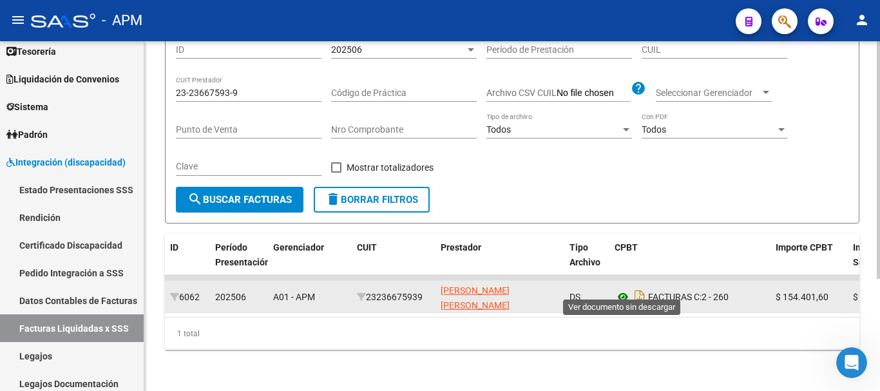
click at [623, 289] on icon at bounding box center [622, 296] width 17 height 15
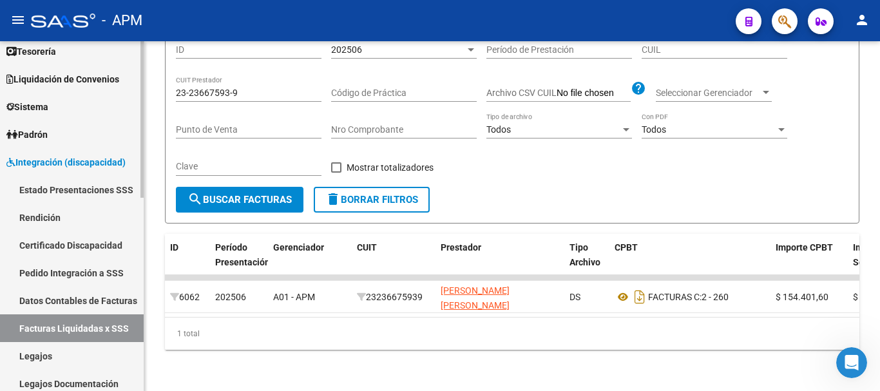
click at [49, 323] on link "Facturas Liquidadas x SSS" at bounding box center [72, 328] width 144 height 28
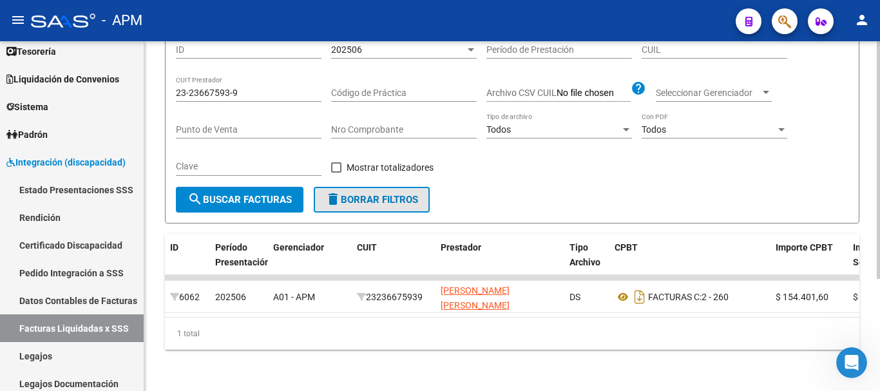
click at [351, 194] on span "delete Borrar Filtros" at bounding box center [371, 200] width 93 height 12
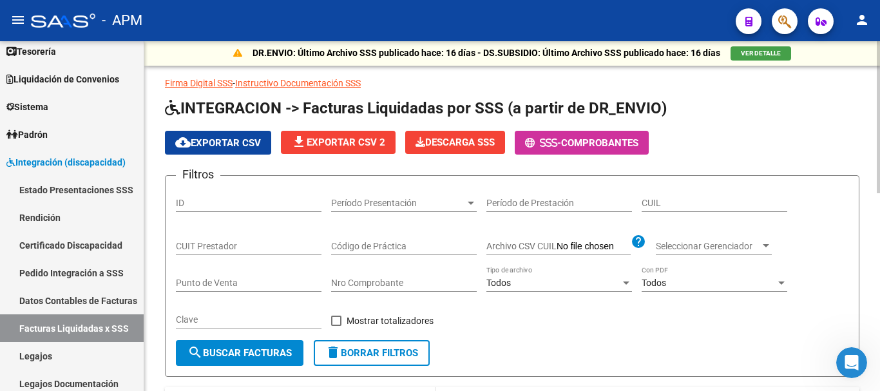
scroll to position [0, 0]
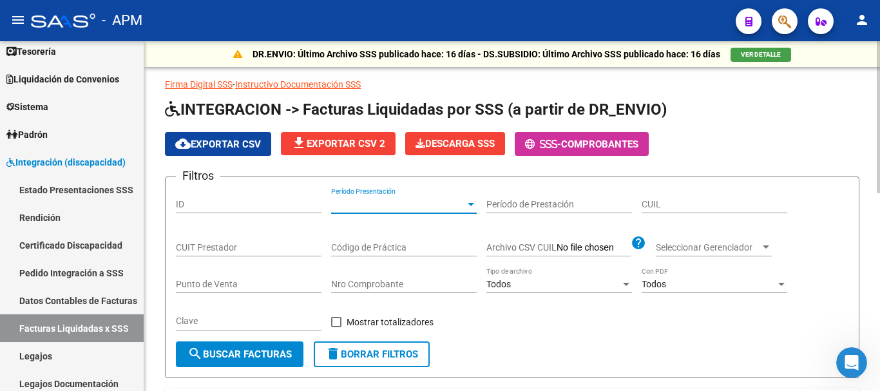
click at [467, 203] on div at bounding box center [470, 204] width 6 height 3
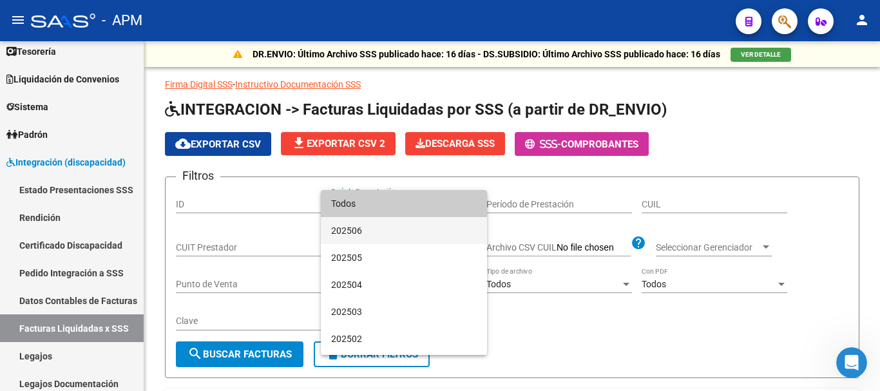
click at [399, 221] on span "202506" at bounding box center [404, 230] width 146 height 27
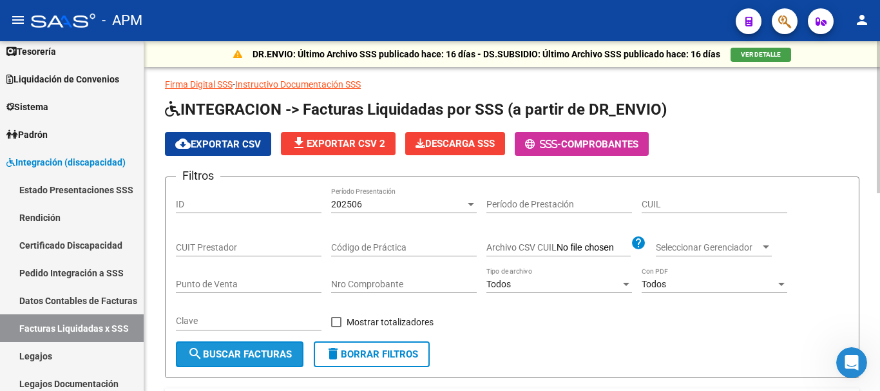
click at [245, 351] on span "search Buscar Facturas" at bounding box center [239, 354] width 104 height 12
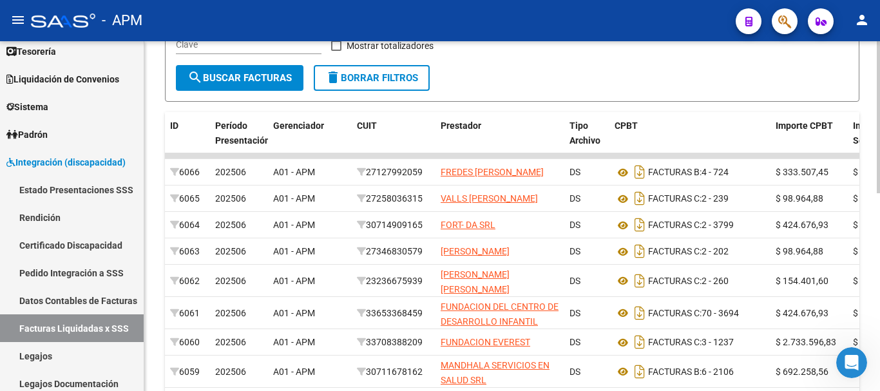
scroll to position [68, 0]
